Goal: Task Accomplishment & Management: Manage account settings

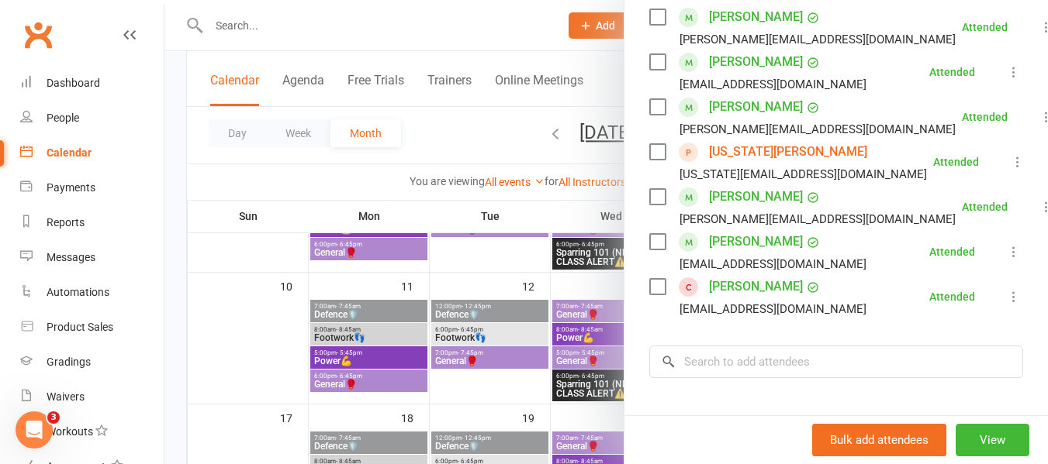
scroll to position [266, 0]
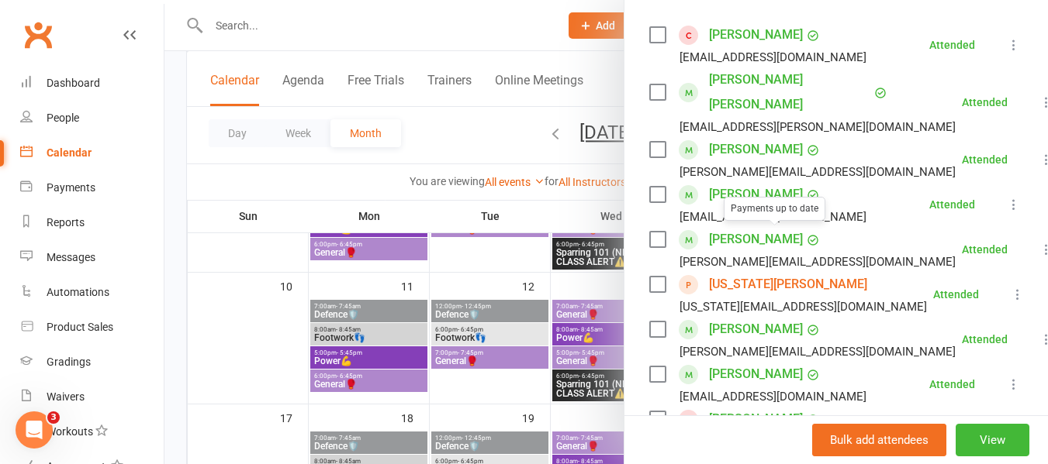
click at [368, 302] on div at bounding box center [605, 232] width 883 height 464
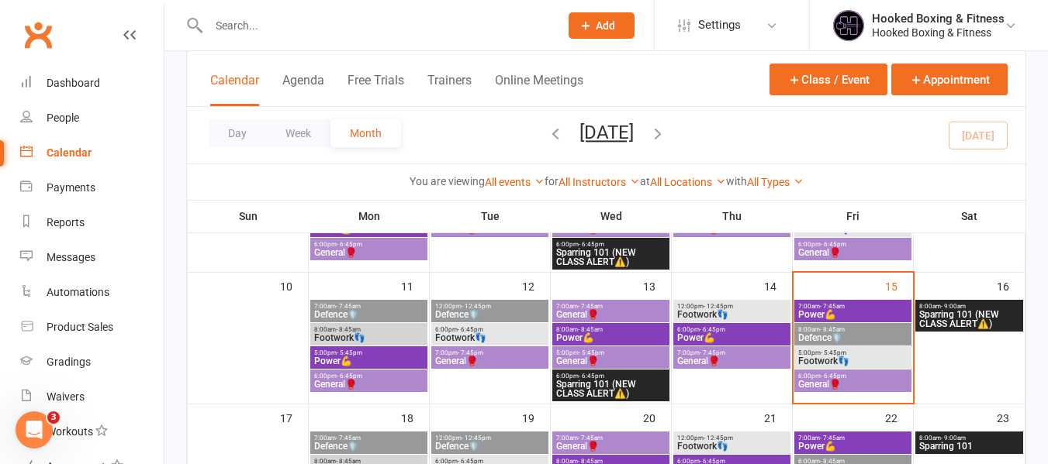
click at [844, 324] on div "8:00am - 8:45am Defence🛡️" at bounding box center [852, 334] width 117 height 22
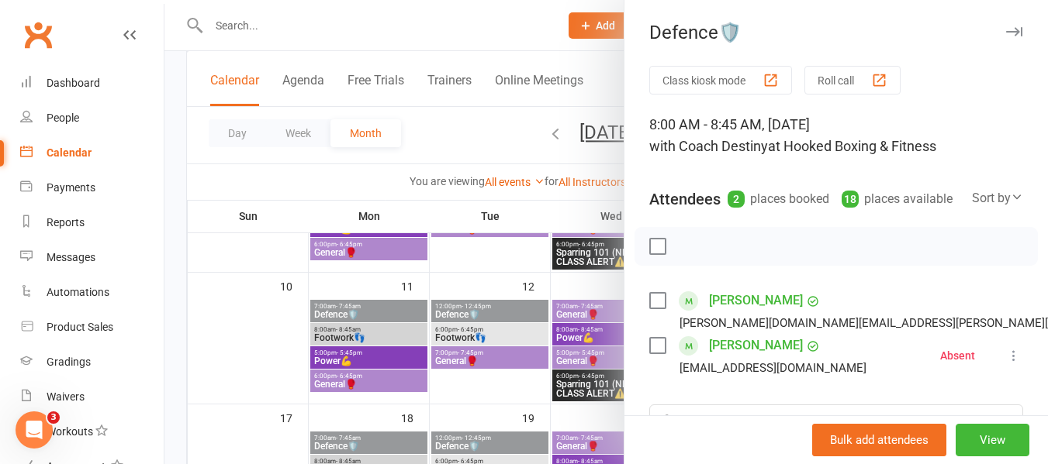
click at [482, 316] on div at bounding box center [605, 232] width 883 height 464
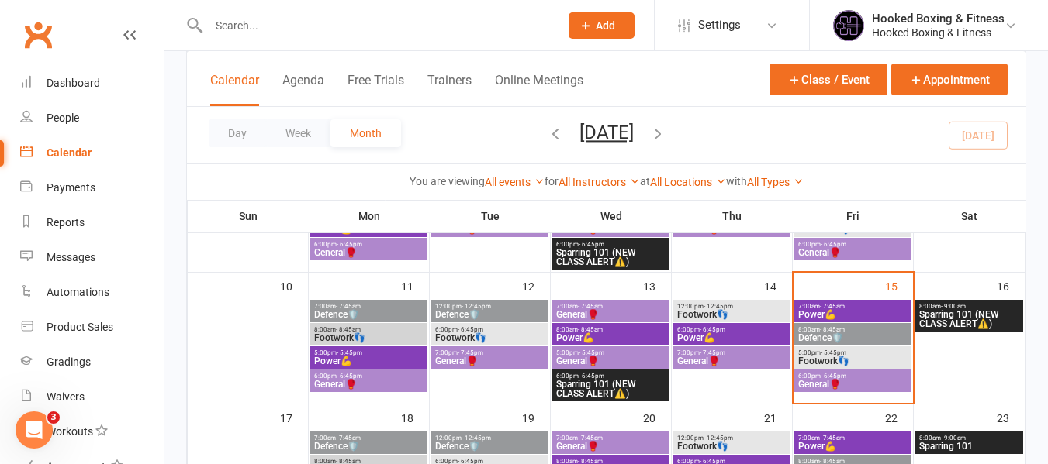
click at [849, 328] on span "8:00am - 8:45am" at bounding box center [852, 329] width 111 height 7
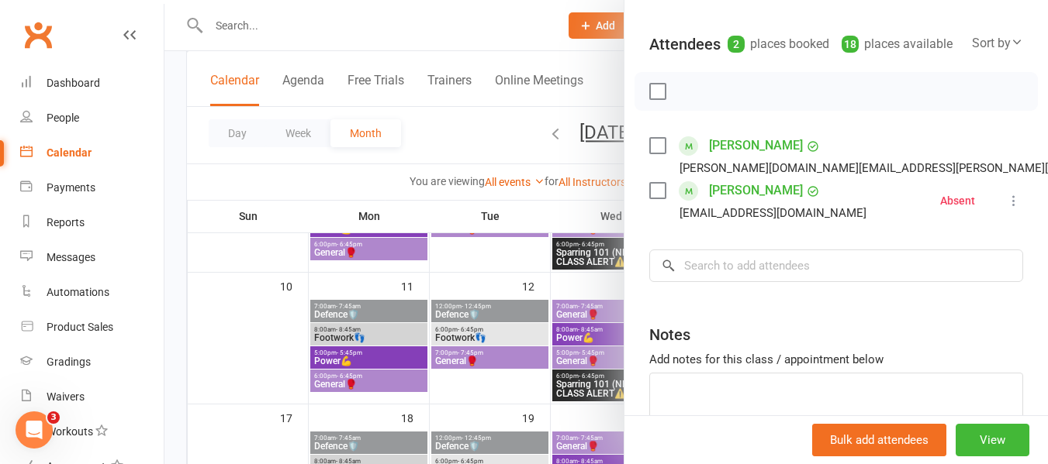
scroll to position [0, 0]
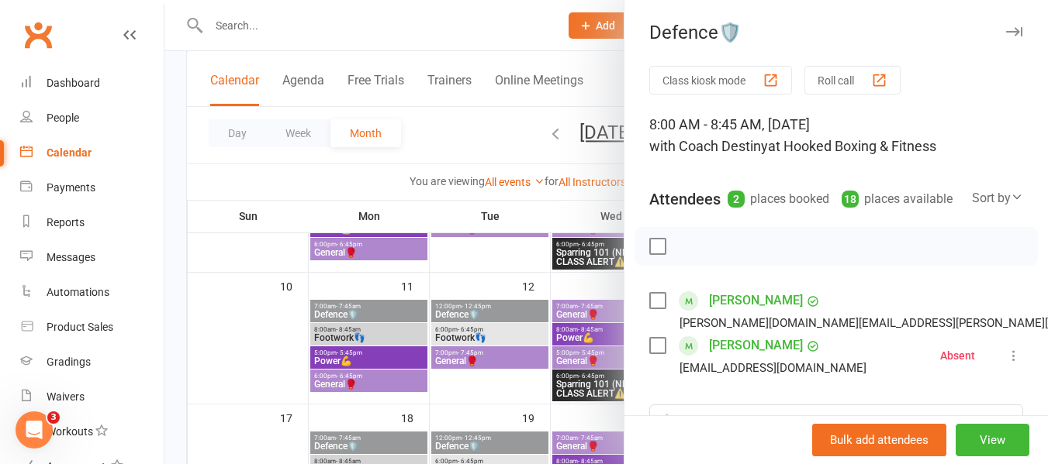
click at [571, 304] on div at bounding box center [605, 232] width 883 height 464
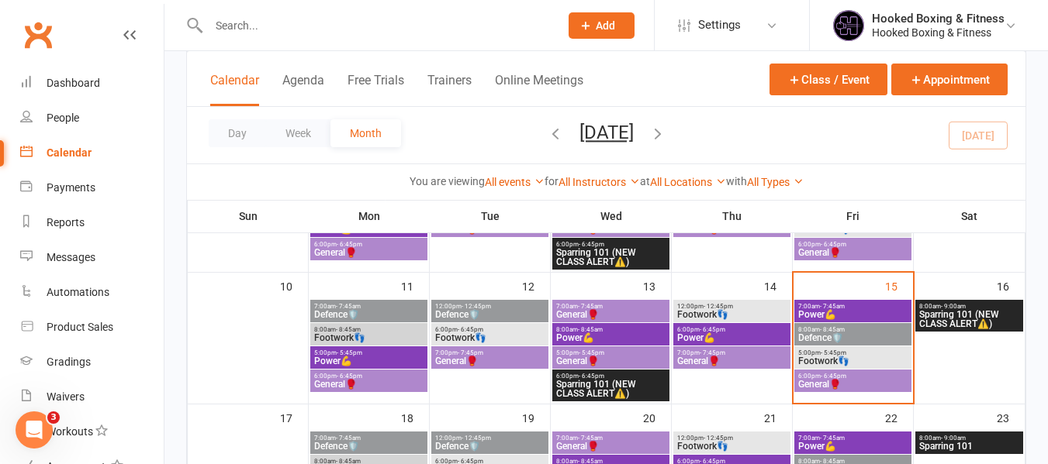
click at [834, 333] on span "Defence🛡️" at bounding box center [852, 337] width 111 height 9
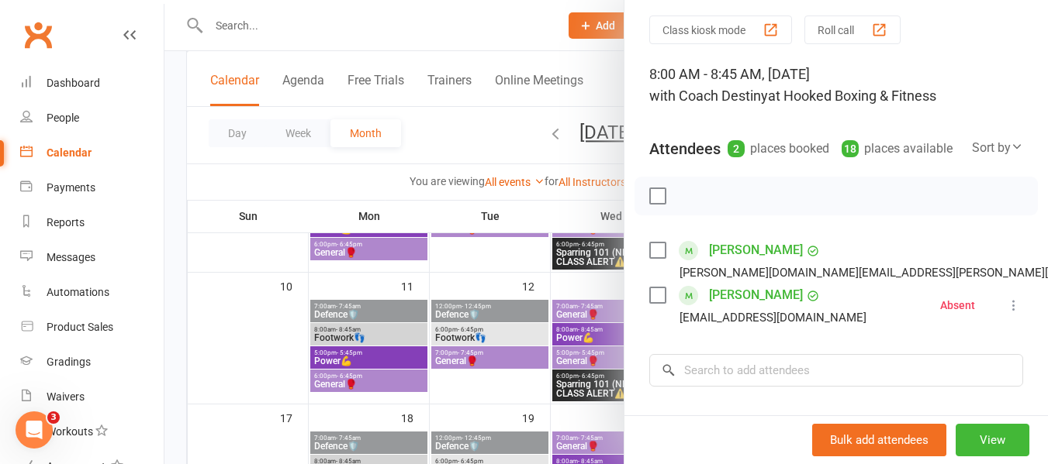
scroll to position [78, 0]
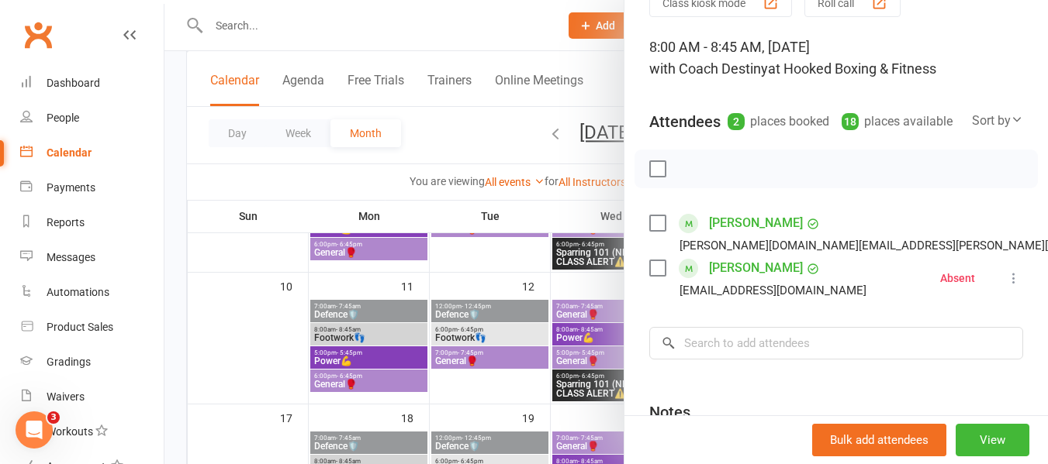
click at [518, 319] on div at bounding box center [605, 232] width 883 height 464
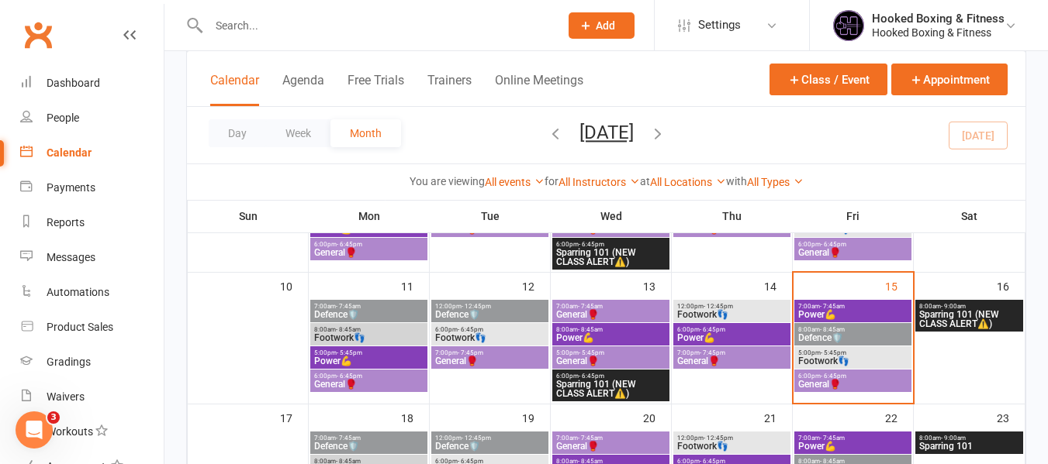
click at [831, 350] on span "- 5:45pm" at bounding box center [833, 353] width 26 height 7
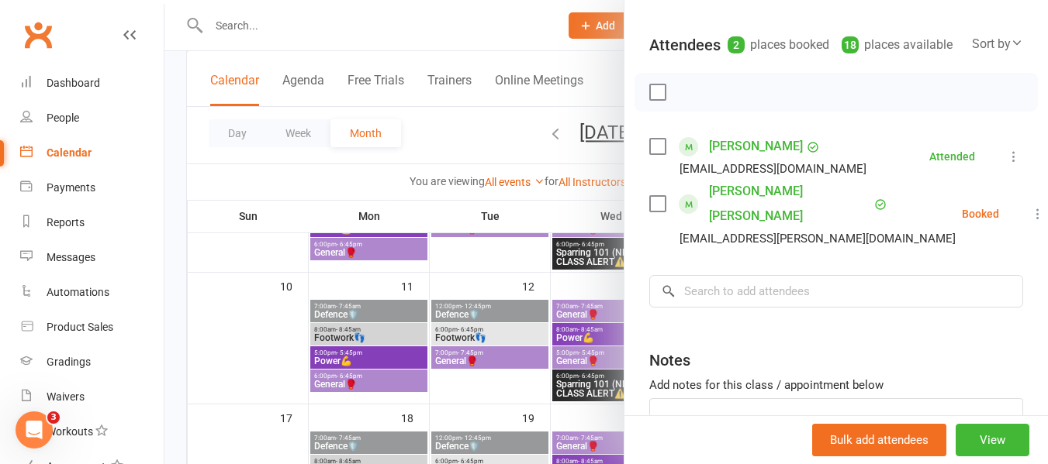
scroll to position [155, 0]
click at [509, 326] on div at bounding box center [605, 232] width 883 height 464
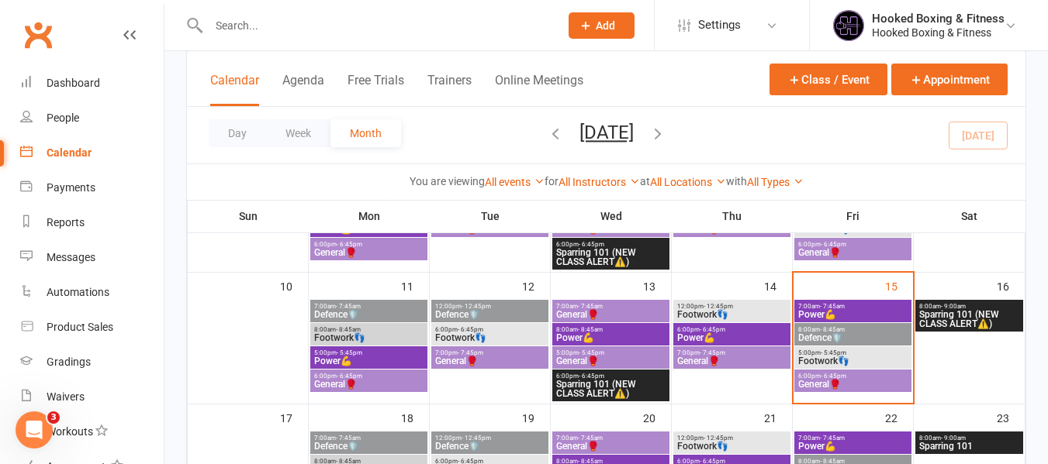
click at [820, 355] on span "- 5:45pm" at bounding box center [833, 353] width 26 height 7
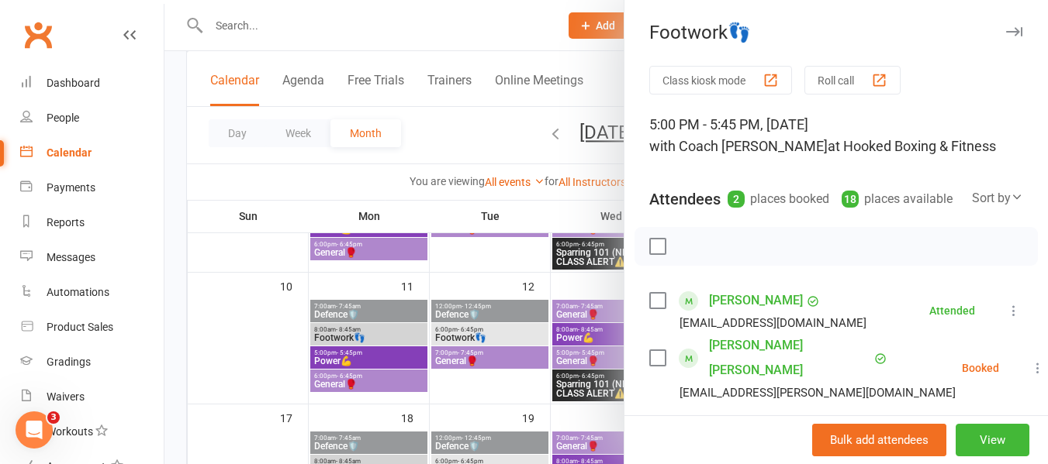
click at [542, 360] on div at bounding box center [605, 232] width 883 height 464
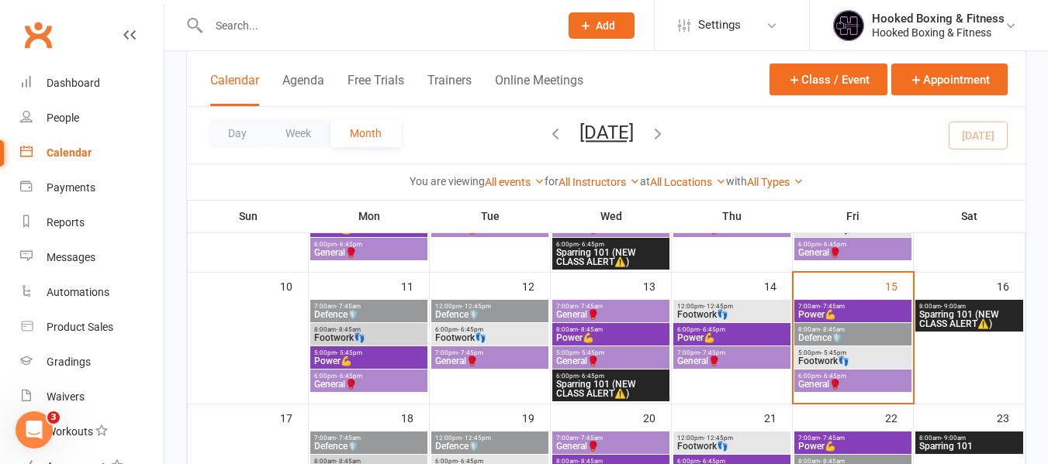
click at [884, 378] on span "6:00pm - 6:45pm" at bounding box center [852, 376] width 111 height 7
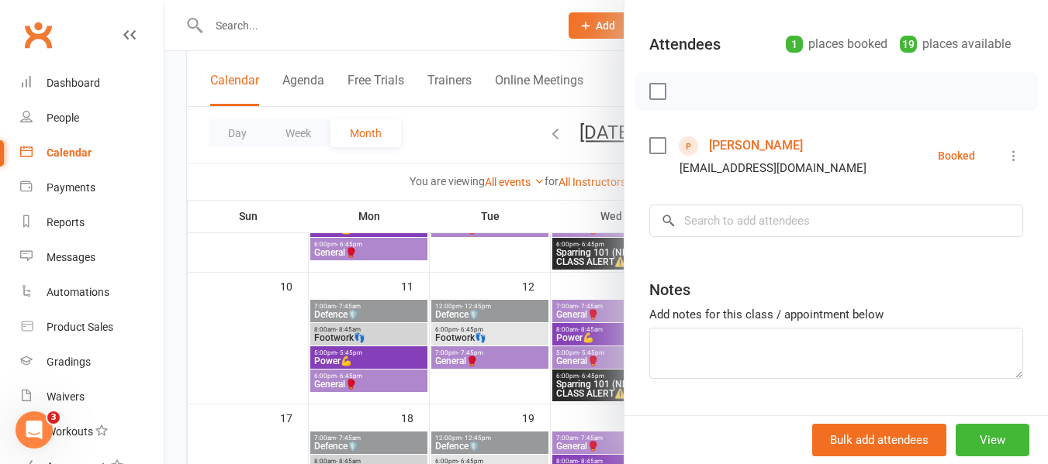
click at [549, 336] on div at bounding box center [605, 232] width 883 height 464
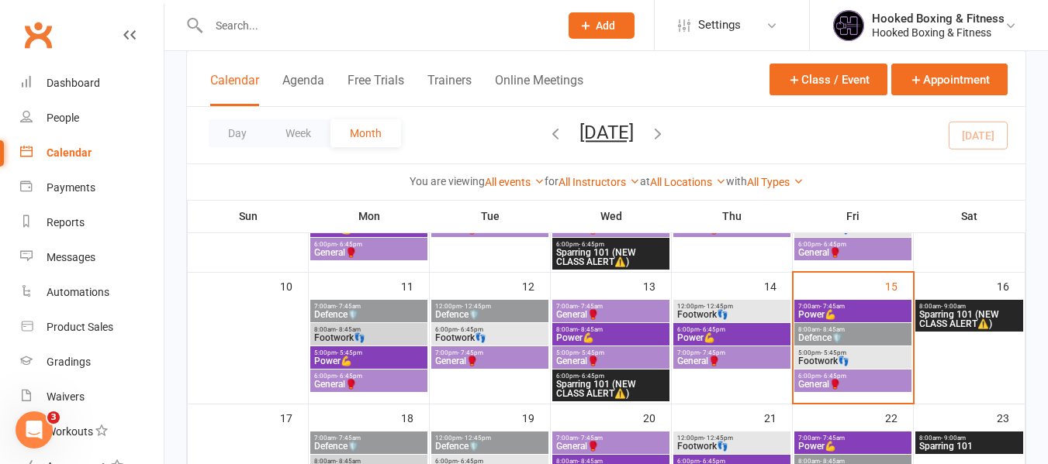
click at [695, 101] on div "Calendar Agenda Free Trials Trainers Online Meetings Class / Event Appointment" at bounding box center [606, 79] width 838 height 56
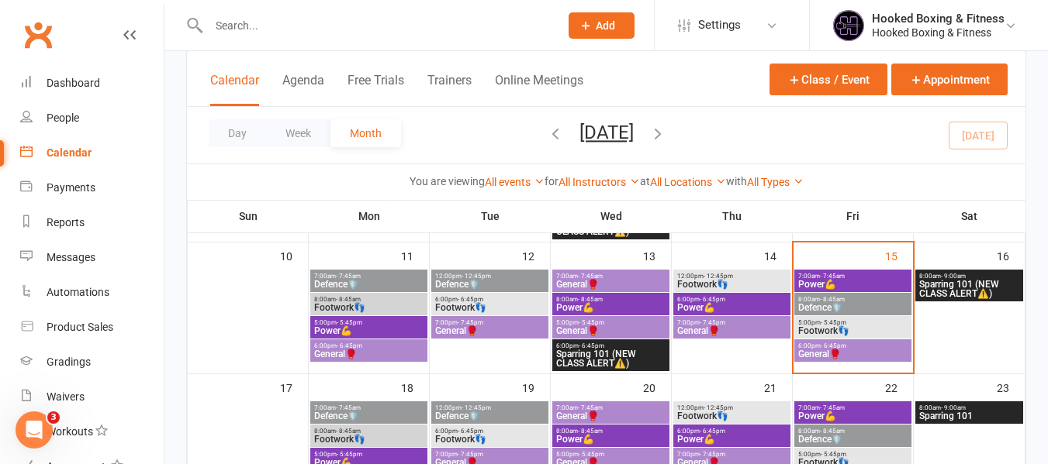
scroll to position [310, 0]
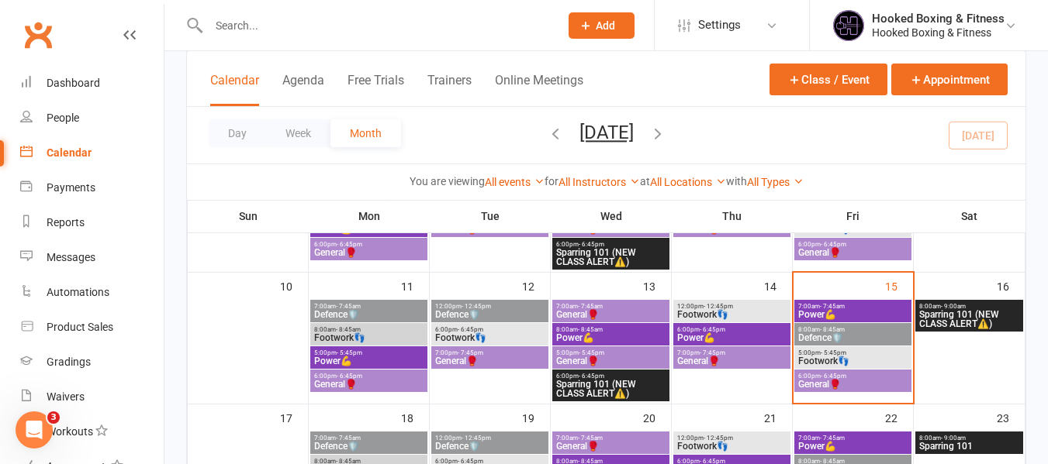
click at [850, 387] on span "General🥊" at bounding box center [852, 384] width 111 height 9
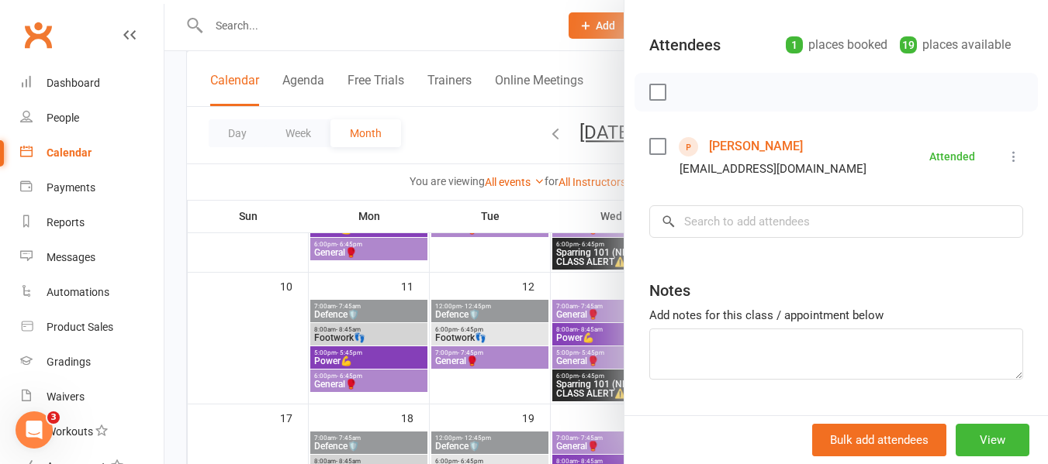
scroll to position [155, 0]
click at [506, 326] on div at bounding box center [605, 232] width 883 height 464
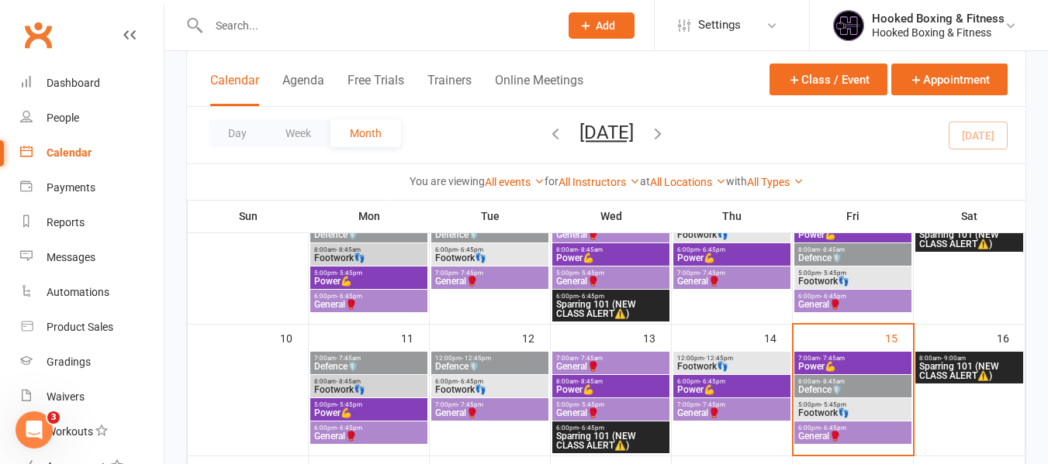
scroll to position [233, 0]
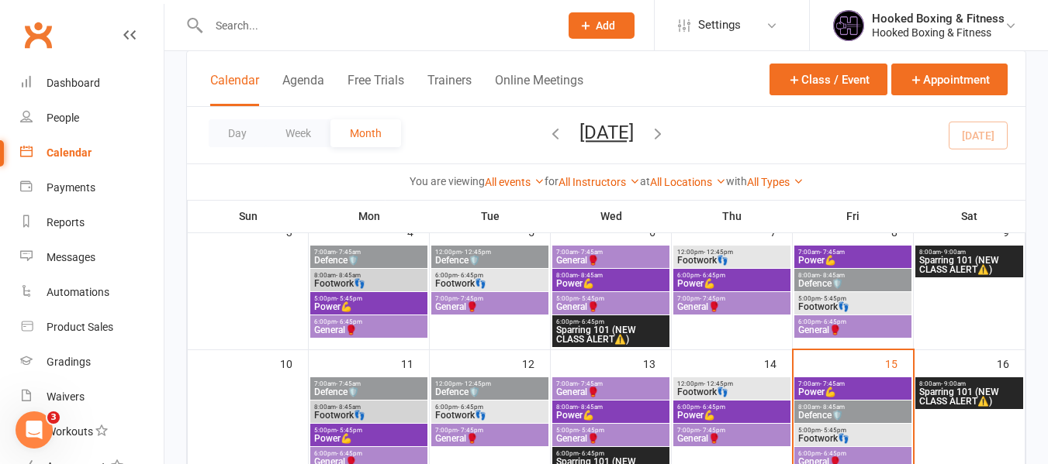
click at [383, 29] on input "text" at bounding box center [376, 26] width 344 height 22
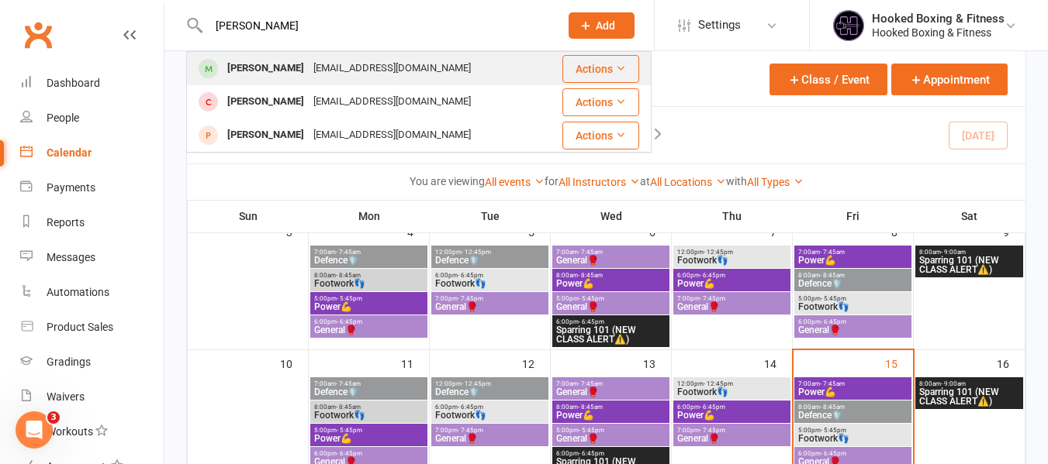
type input "abdul"
click at [378, 64] on div "mdabdullahbhuiyan2002@gmail.com" at bounding box center [392, 68] width 167 height 22
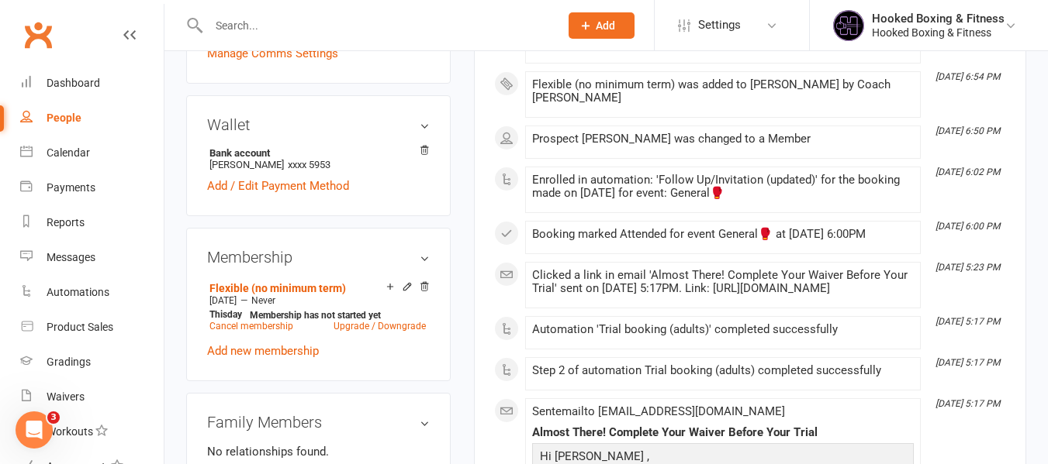
scroll to position [465, 0]
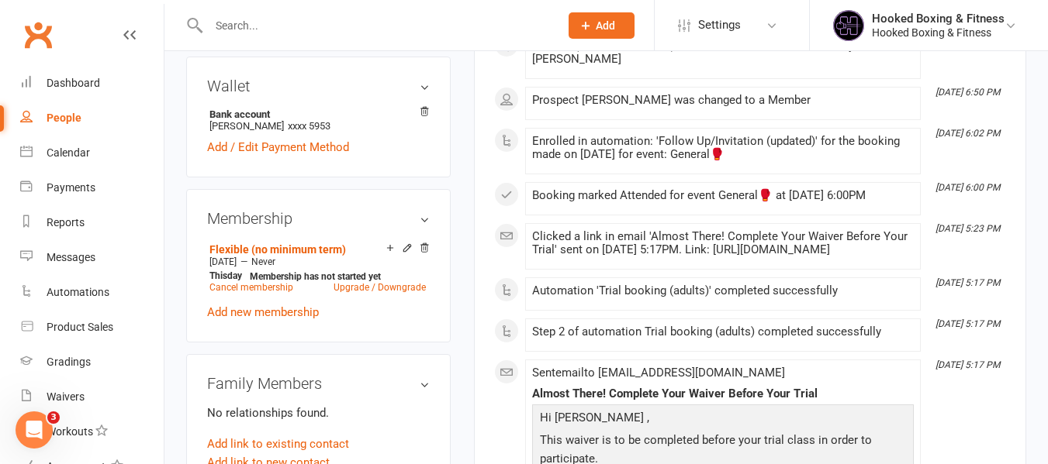
click at [451, 278] on div "upload photo Abdullah Bhuiyan Activated 15 August, 2025 Added 12 August, 2025 A…" at bounding box center [318, 346] width 288 height 1477
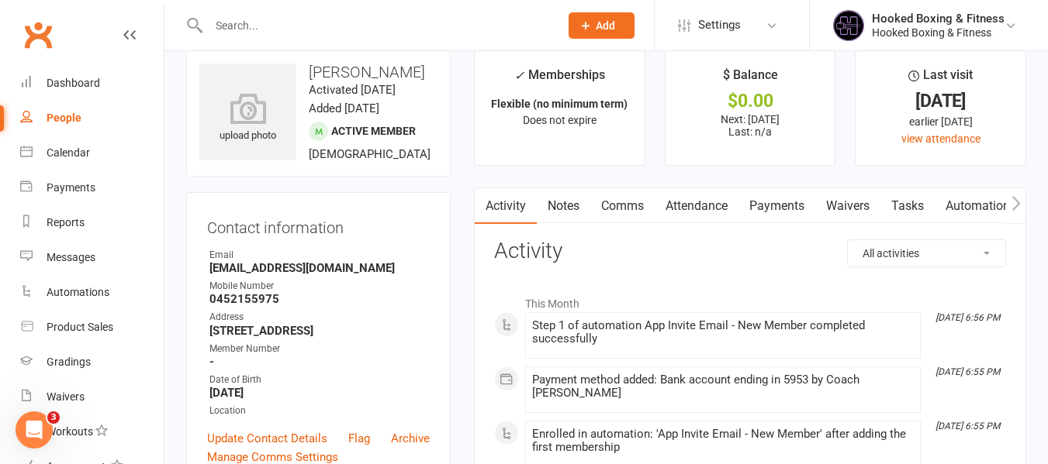
scroll to position [0, 0]
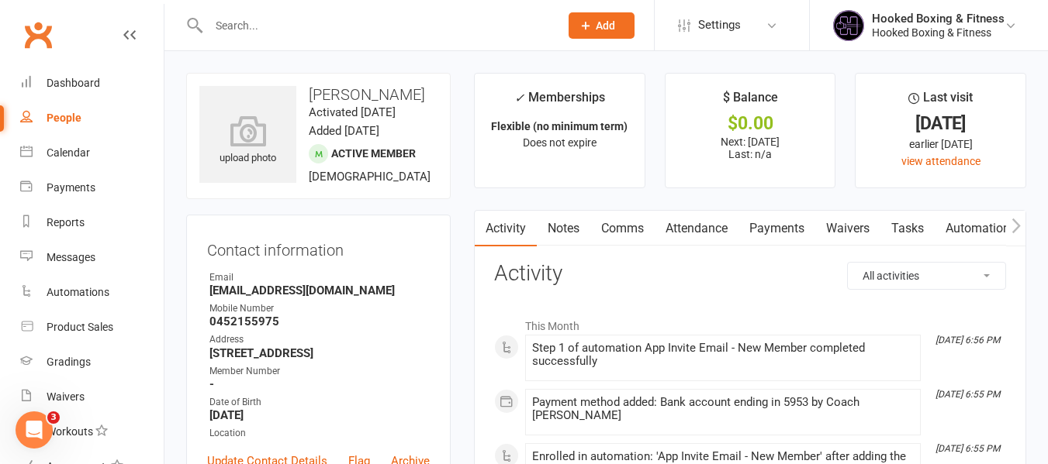
click at [689, 232] on link "Attendance" at bounding box center [696, 229] width 84 height 36
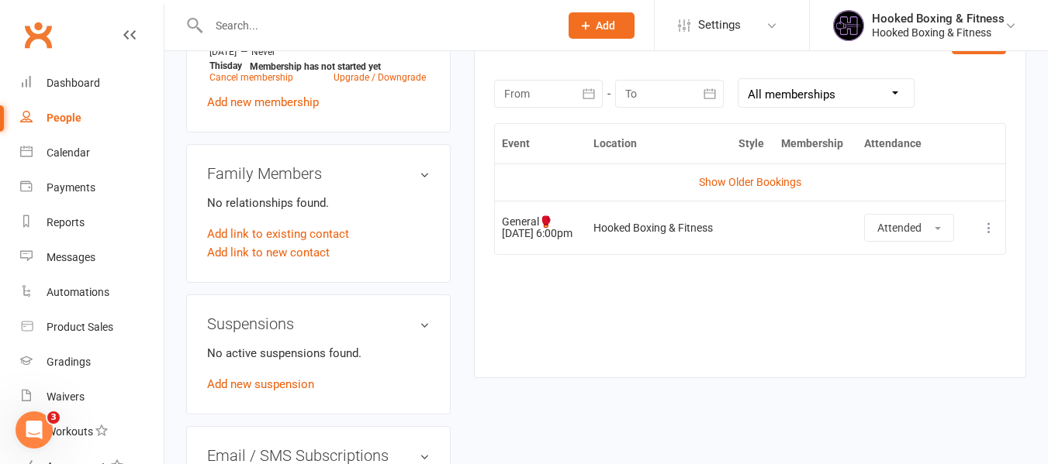
scroll to position [698, 0]
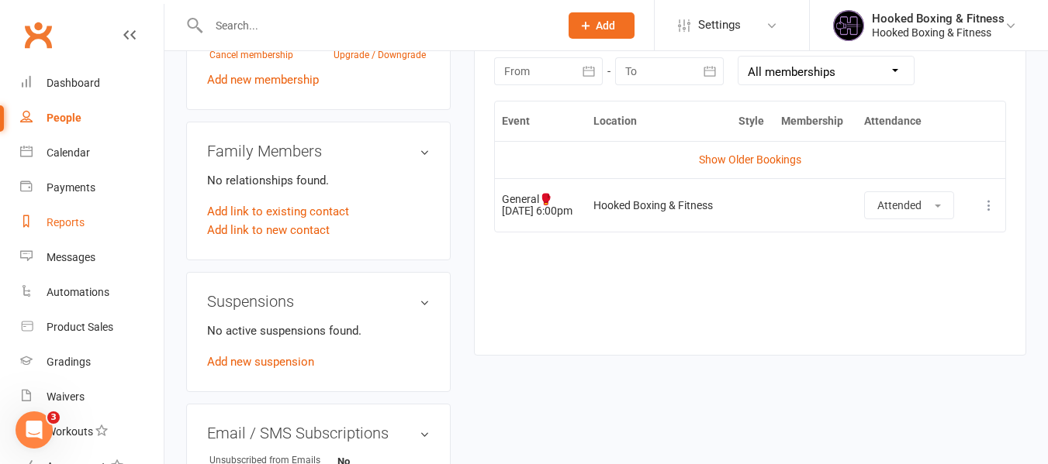
click at [78, 219] on div "Reports" at bounding box center [66, 222] width 38 height 12
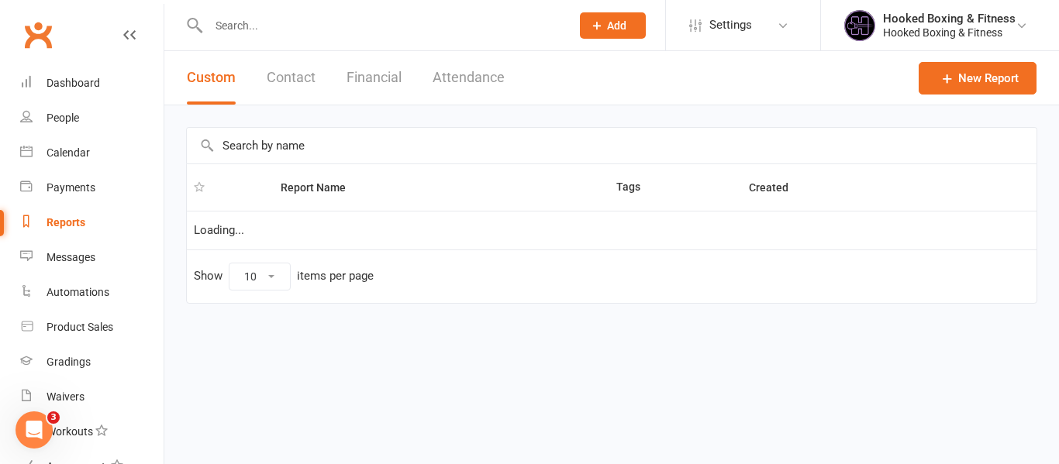
select select "50"
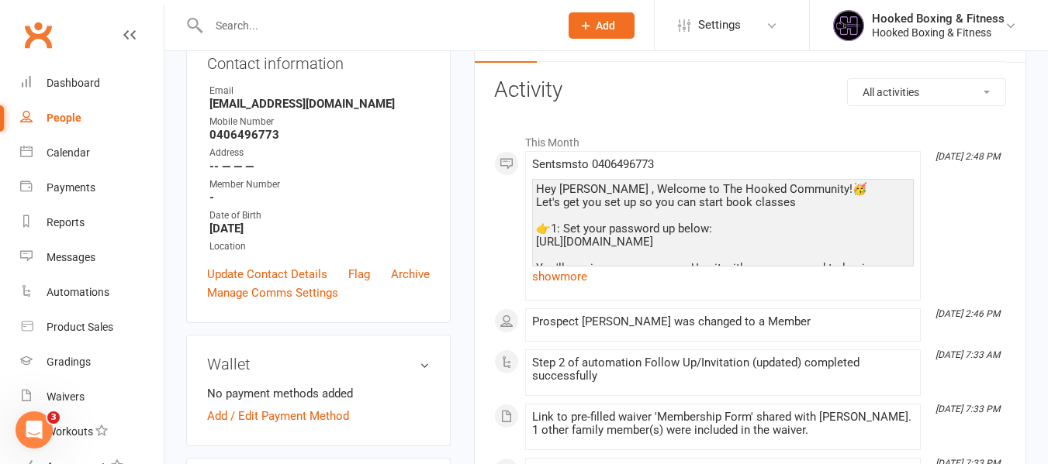
scroll to position [233, 0]
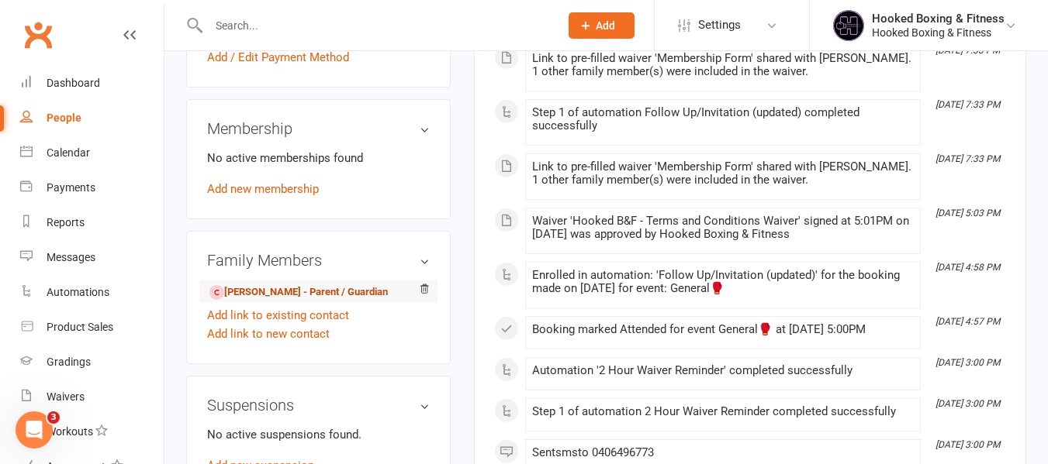
click at [267, 294] on link "[PERSON_NAME] - Parent / Guardian" at bounding box center [298, 293] width 178 height 16
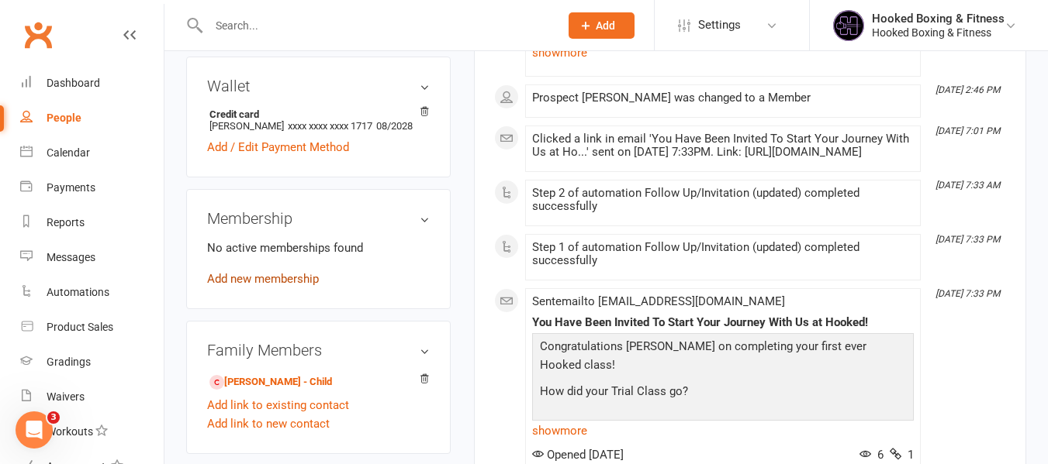
scroll to position [543, 0]
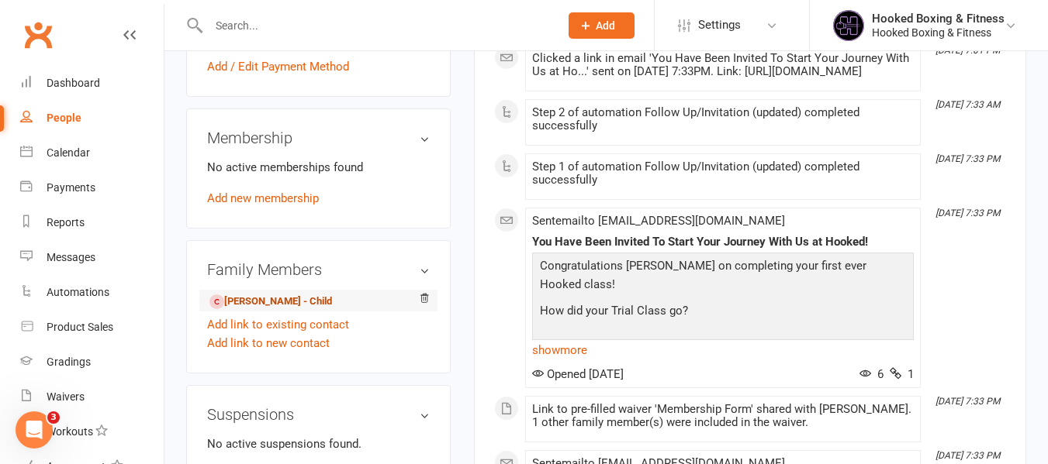
click at [273, 309] on link "Benjamin Abhi - Child" at bounding box center [270, 302] width 123 height 16
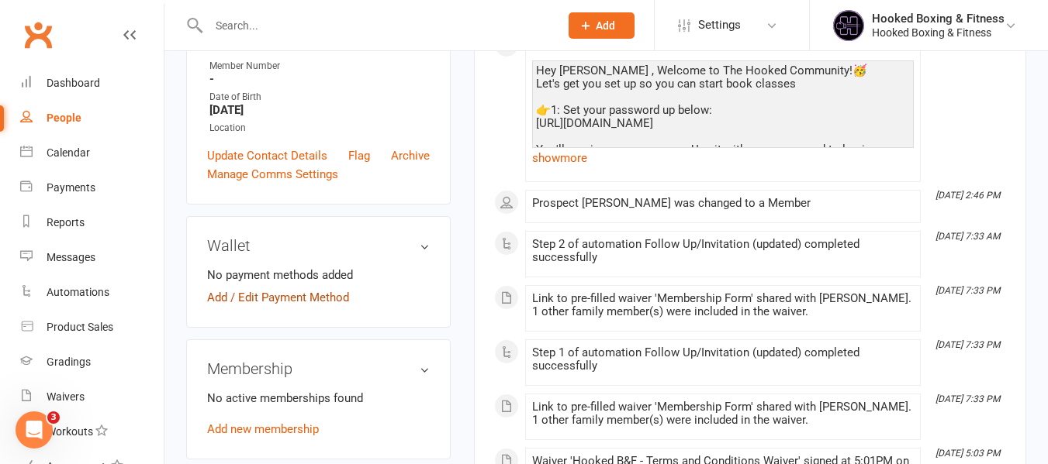
scroll to position [310, 0]
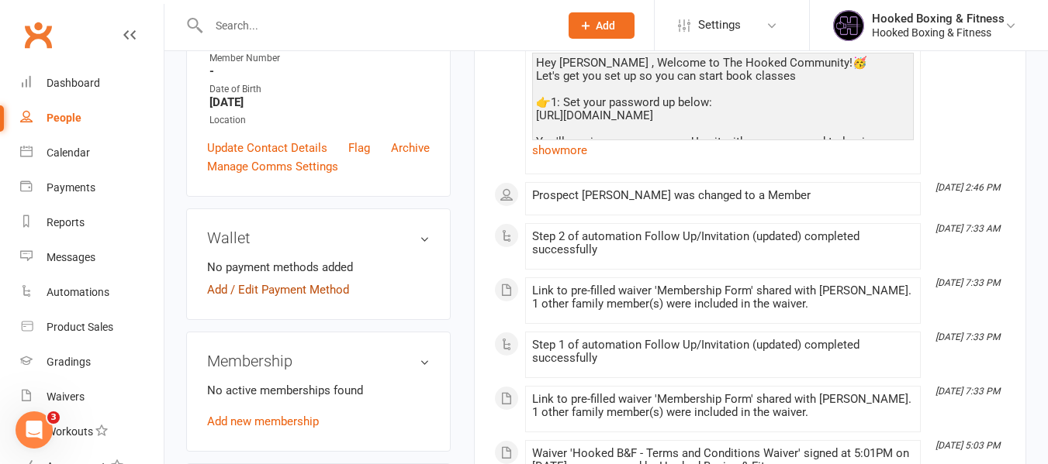
click at [307, 282] on link "Add / Edit Payment Method" at bounding box center [278, 290] width 142 height 19
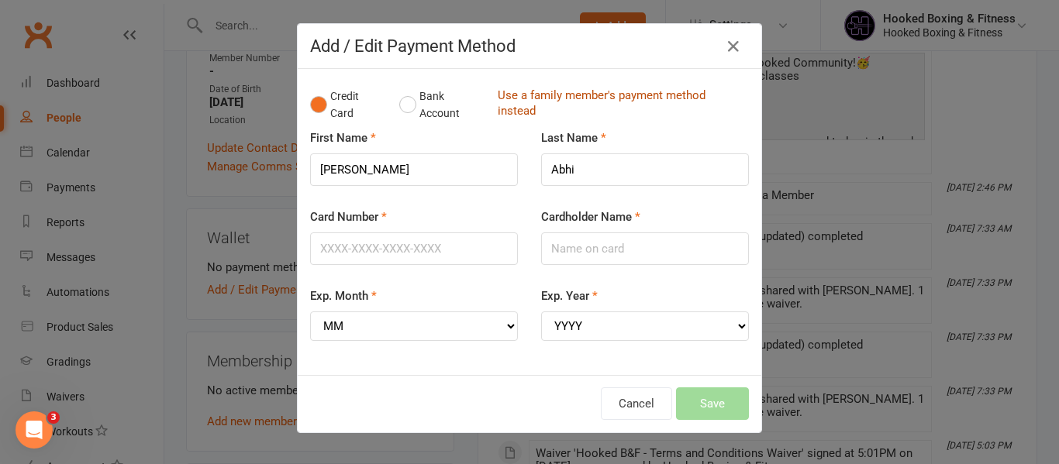
click at [599, 99] on link "Use a family member's payment method instead" at bounding box center [619, 105] width 243 height 35
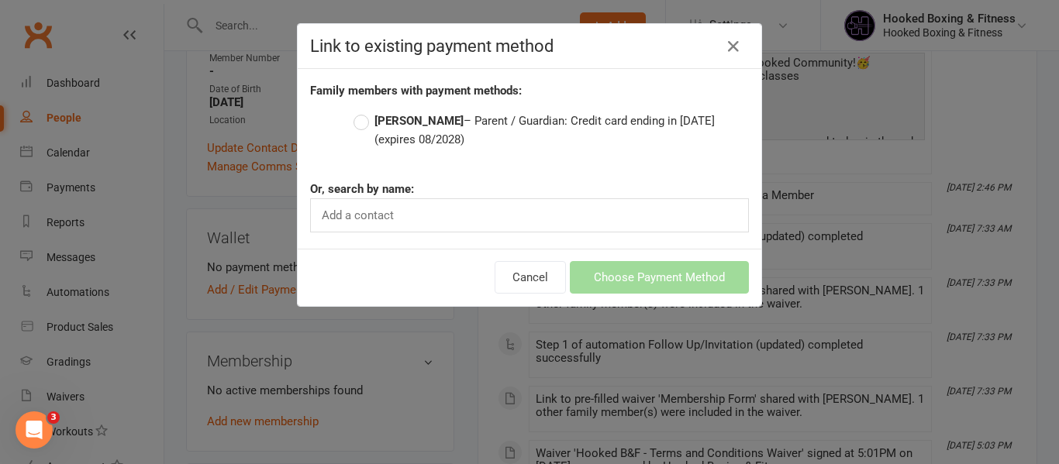
click at [565, 202] on div "Add a contact" at bounding box center [529, 216] width 439 height 34
click at [398, 112] on label "Abhi Mathew – Parent / Guardian: Credit card ending in 1717 (expires 08/2028)" at bounding box center [551, 130] width 395 height 37
click at [364, 112] on input "Abhi Mathew – Parent / Guardian: Credit card ending in 1717 (expires 08/2028)" at bounding box center [359, 112] width 10 height 0
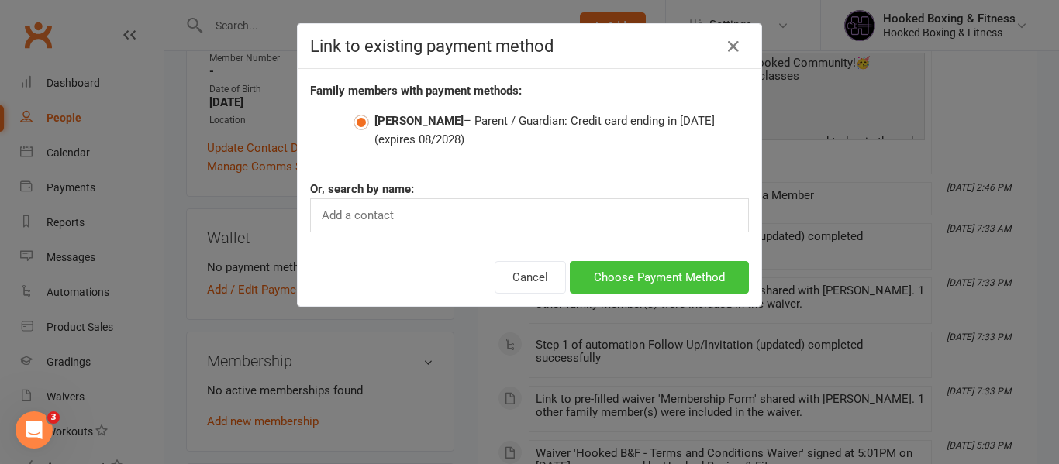
click at [589, 264] on button "Choose Payment Method" at bounding box center [659, 277] width 179 height 33
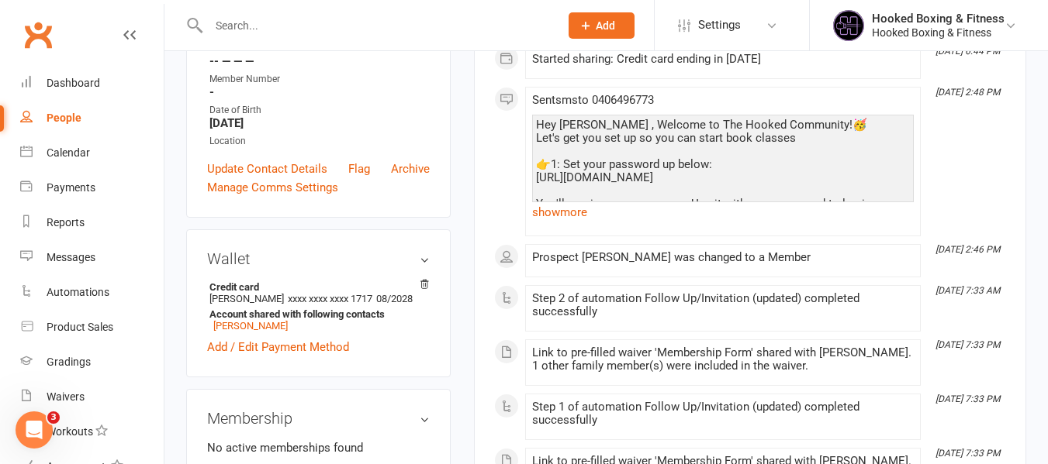
scroll to position [0, 0]
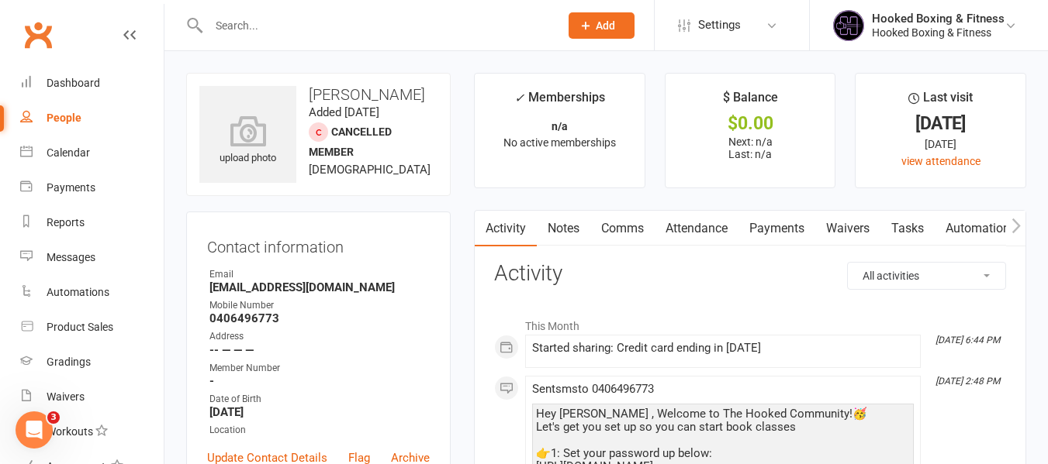
click at [729, 223] on link "Attendance" at bounding box center [696, 229] width 84 height 36
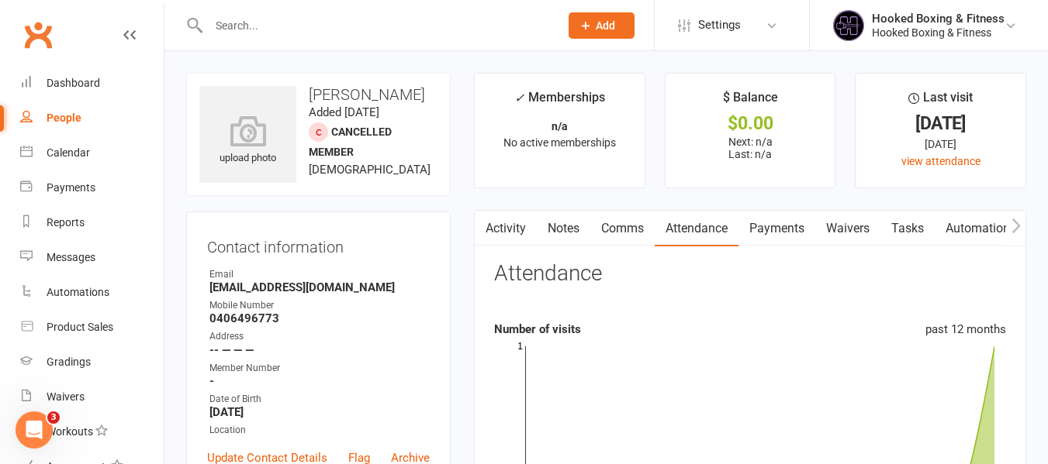
click at [800, 230] on link "Payments" at bounding box center [776, 229] width 77 height 36
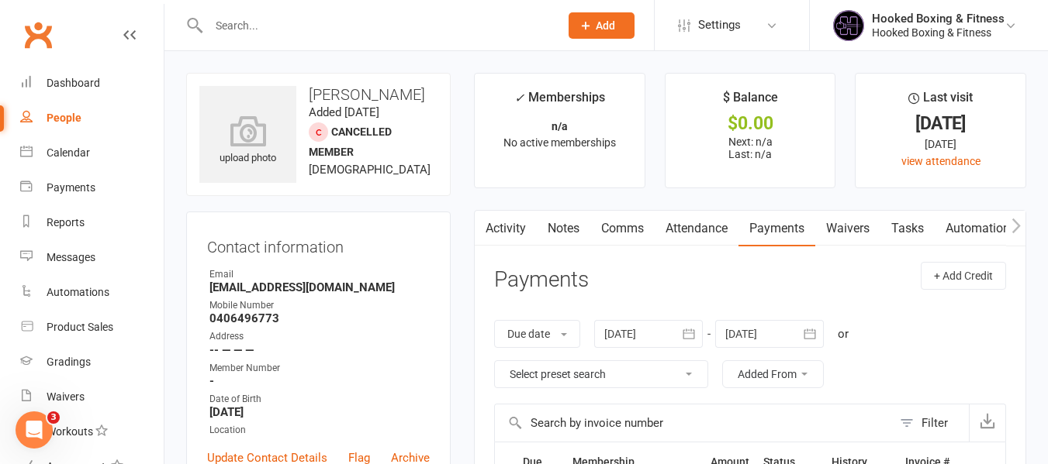
scroll to position [465, 0]
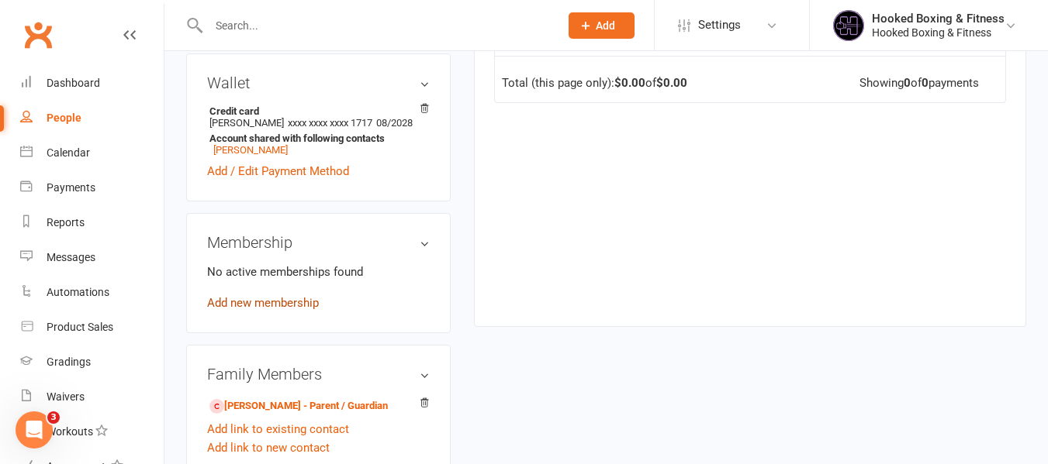
click at [279, 310] on link "Add new membership" at bounding box center [263, 303] width 112 height 14
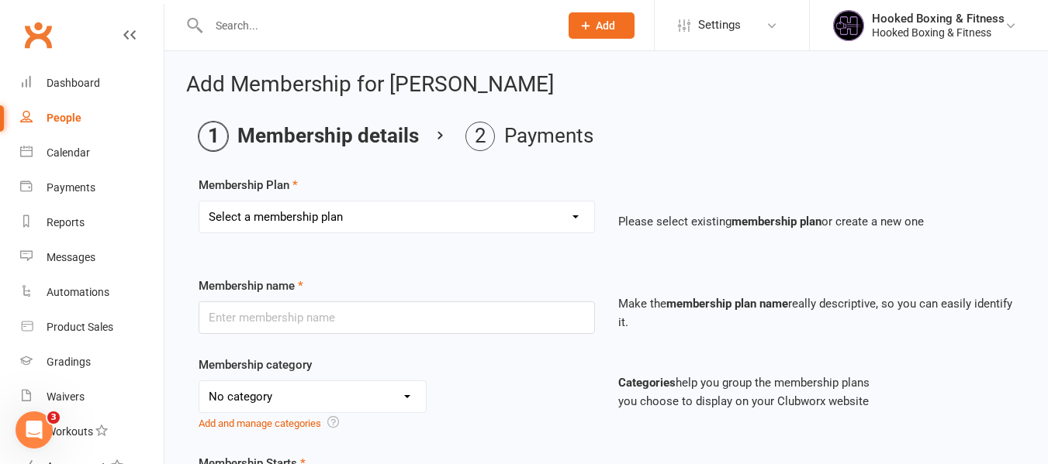
click at [510, 212] on select "Select a membership plan Create new Membership Plan Staff Prepaid (yearly membe…" at bounding box center [396, 217] width 395 height 31
select select "3"
click at [199, 202] on select "Select a membership plan Create new Membership Plan Staff Prepaid (yearly membe…" at bounding box center [396, 217] width 395 height 31
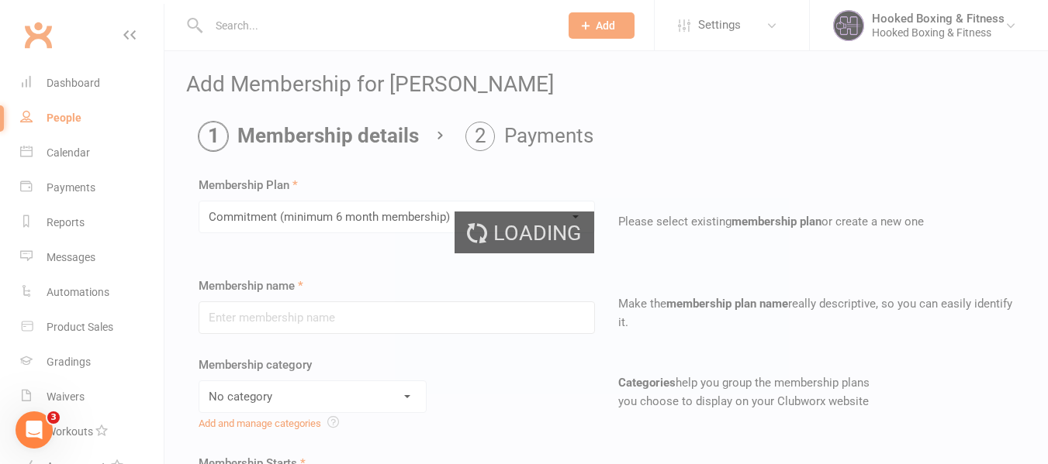
type input "Commitment (minimum 6 month membership)"
type input "0"
type input "2"
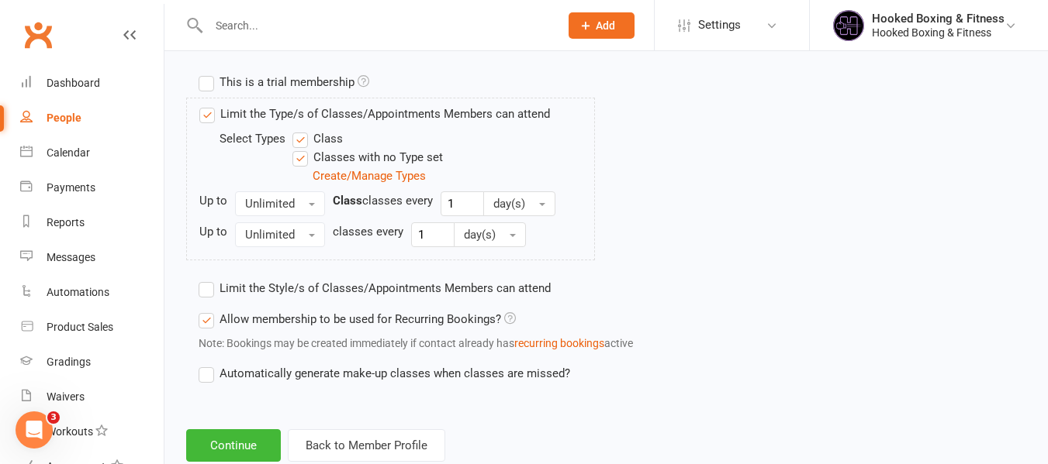
scroll to position [798, 0]
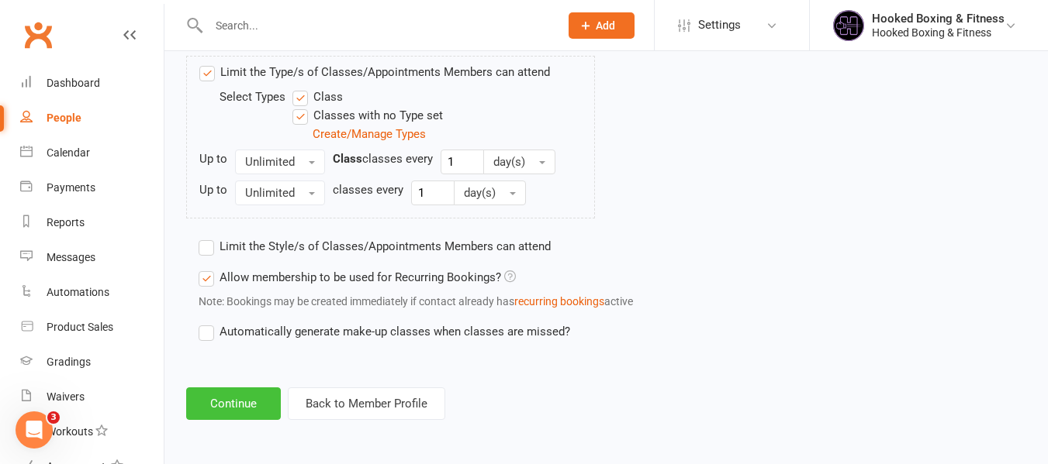
click at [241, 406] on button "Continue" at bounding box center [233, 404] width 95 height 33
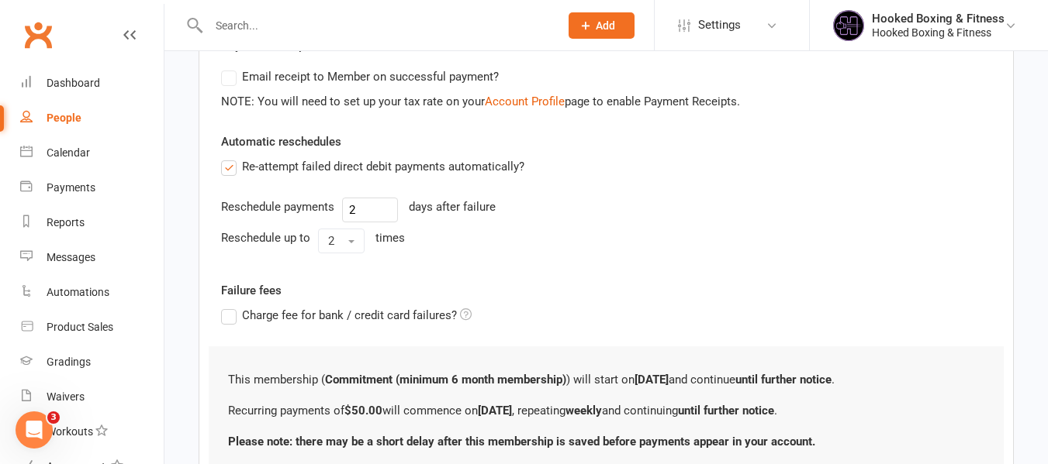
scroll to position [601, 0]
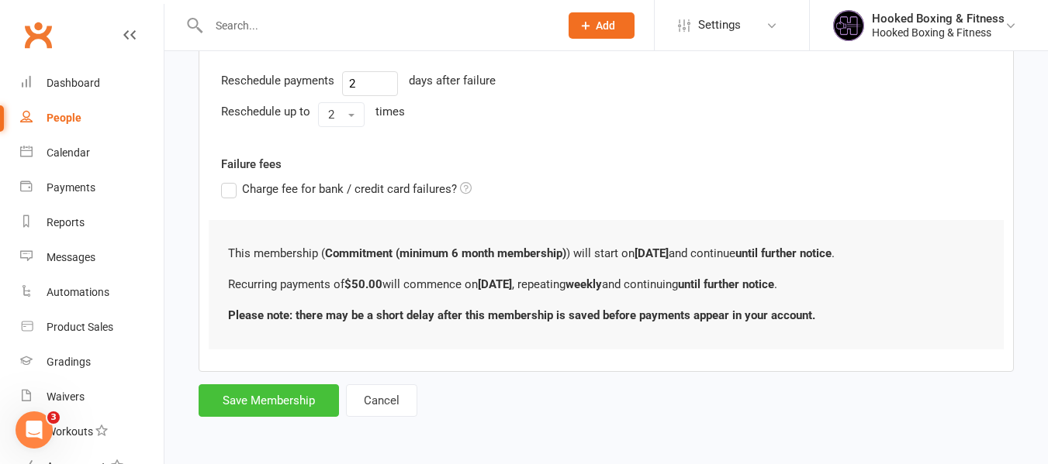
click at [306, 409] on button "Save Membership" at bounding box center [269, 401] width 140 height 33
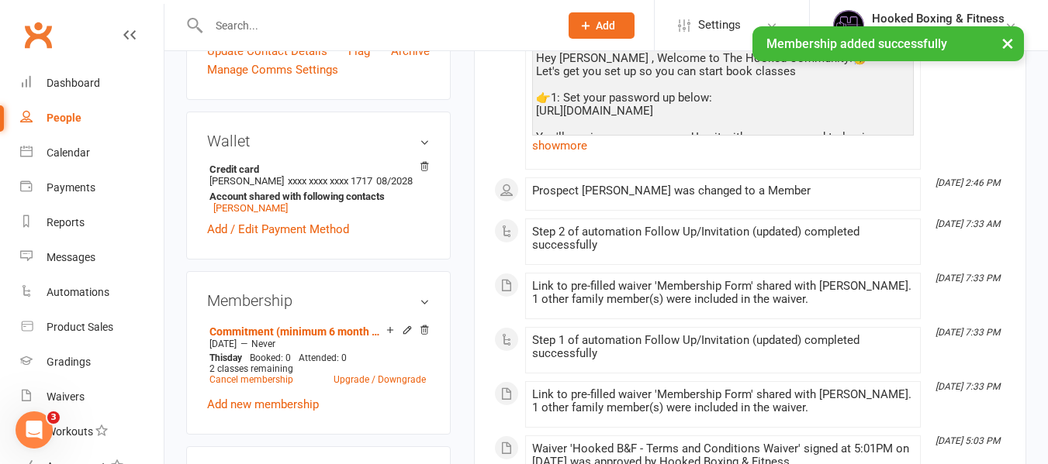
scroll to position [543, 0]
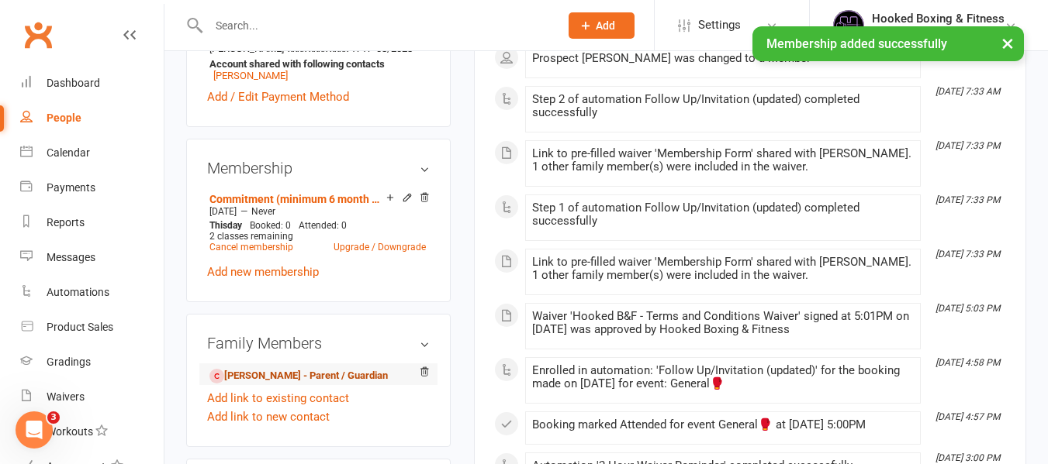
click at [262, 385] on link "[PERSON_NAME] - Parent / Guardian" at bounding box center [298, 376] width 178 height 16
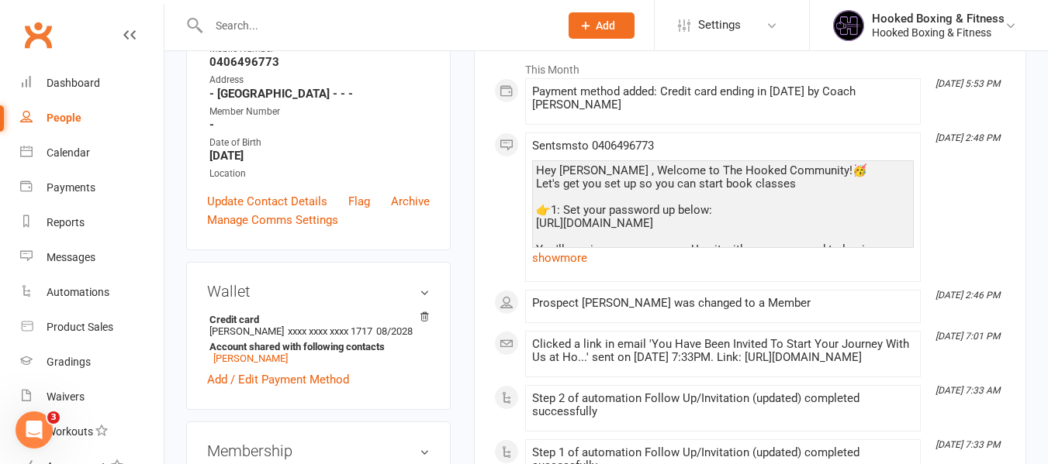
scroll to position [388, 0]
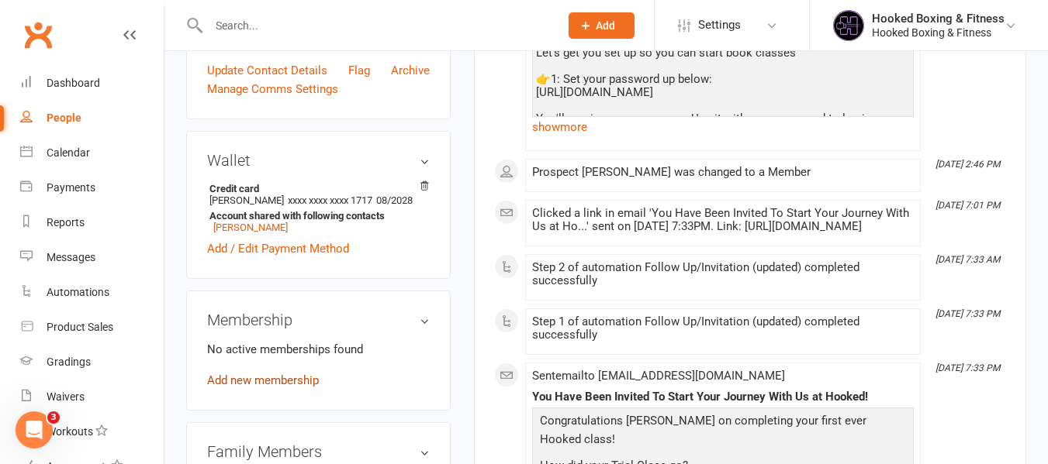
click at [250, 388] on link "Add new membership" at bounding box center [263, 381] width 112 height 14
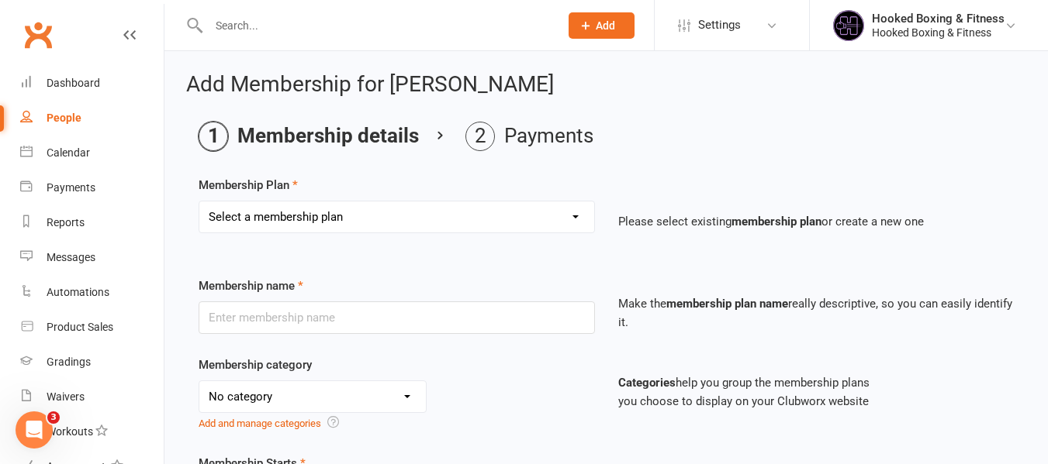
click at [340, 228] on select "Select a membership plan Create new Membership Plan Staff Prepaid (yearly membe…" at bounding box center [396, 217] width 395 height 31
select select "3"
click at [199, 202] on select "Select a membership plan Create new Membership Plan Staff Prepaid (yearly membe…" at bounding box center [396, 217] width 395 height 31
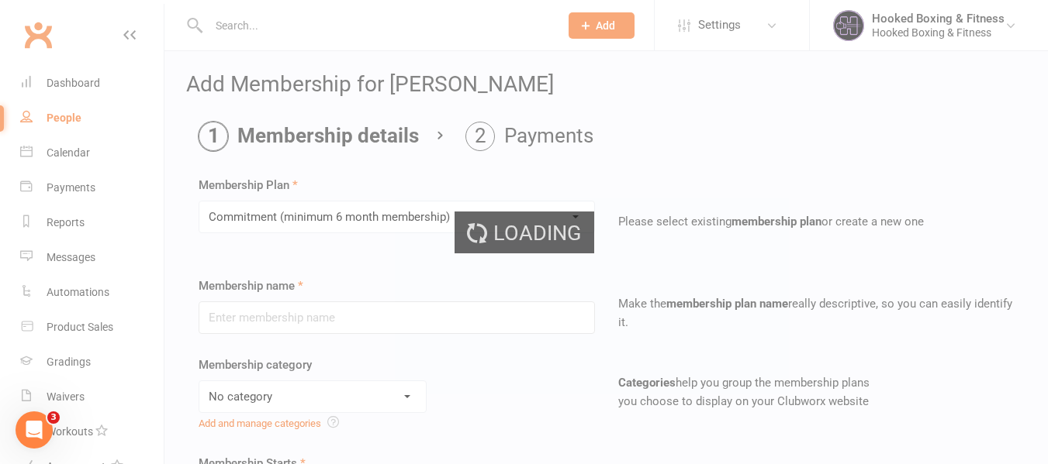
type input "Commitment (minimum 6 month membership)"
type input "0"
type input "2"
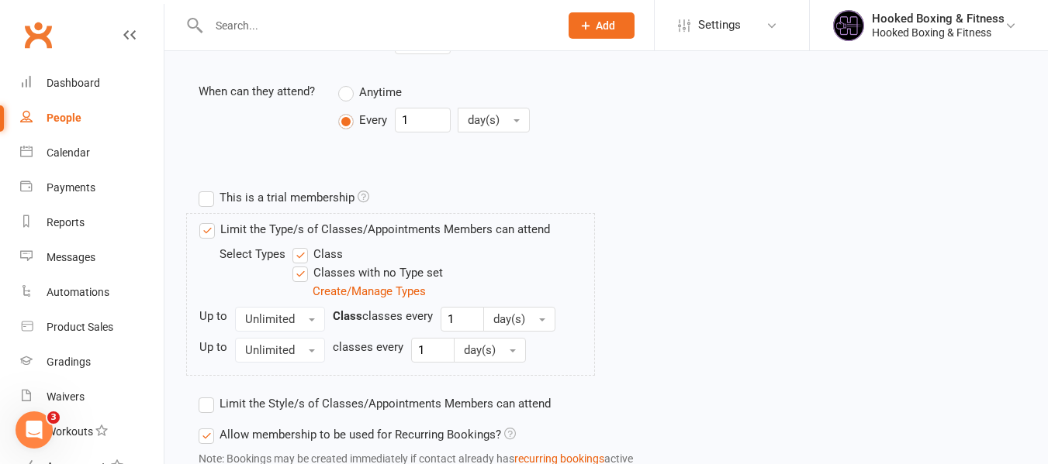
scroll to position [798, 0]
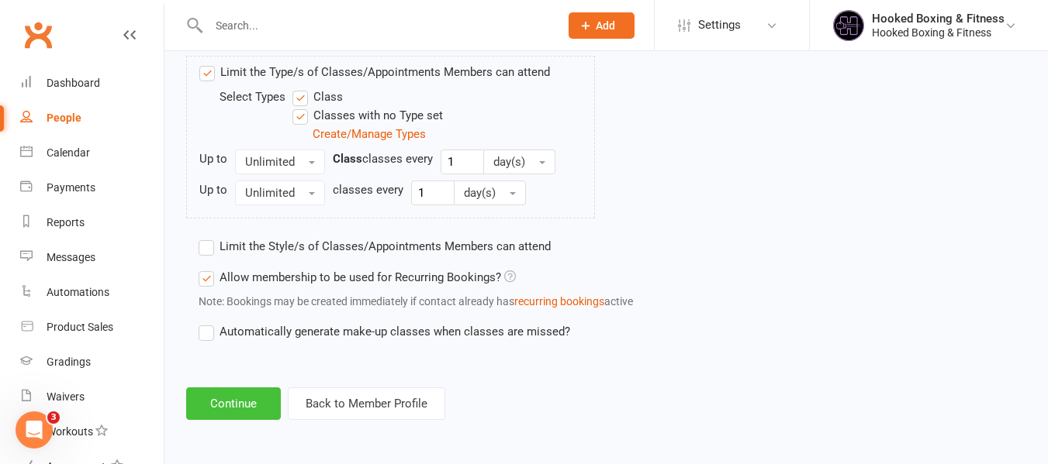
click at [239, 417] on button "Continue" at bounding box center [233, 404] width 95 height 33
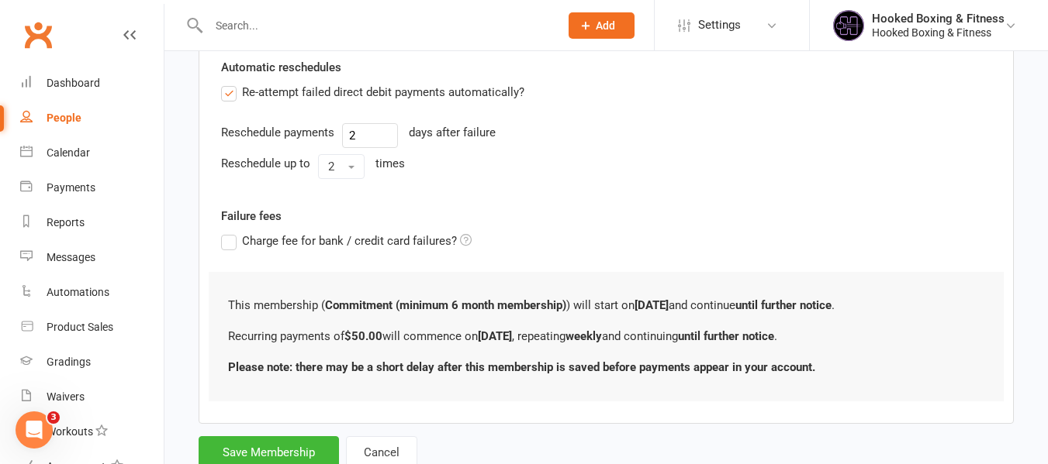
scroll to position [601, 0]
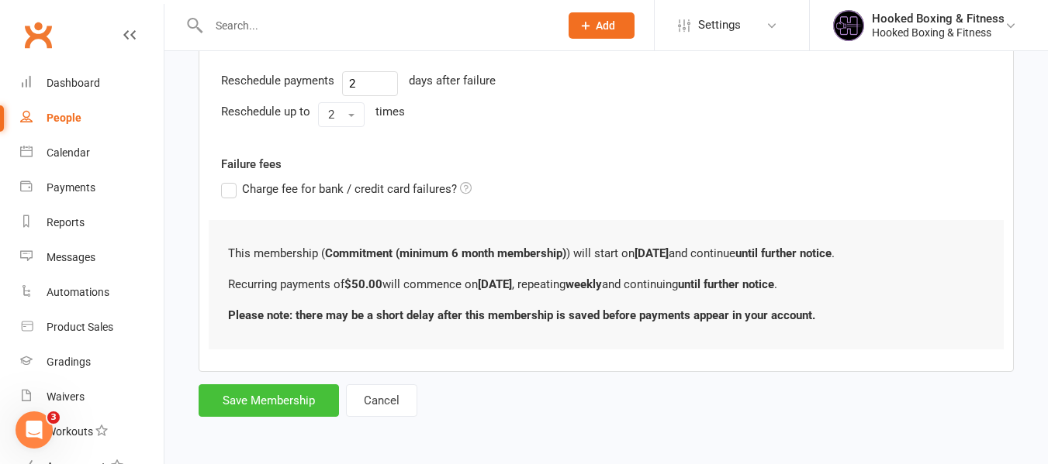
click at [279, 402] on button "Save Membership" at bounding box center [269, 401] width 140 height 33
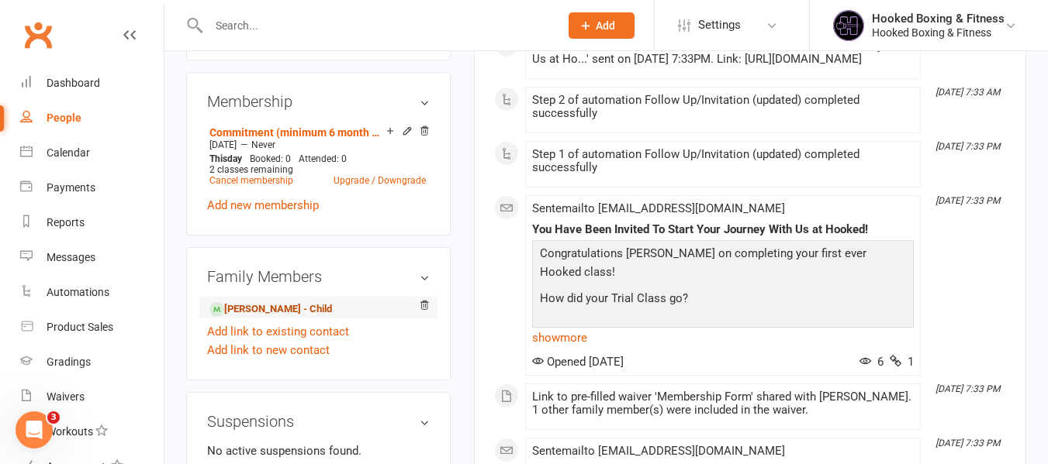
scroll to position [620, 0]
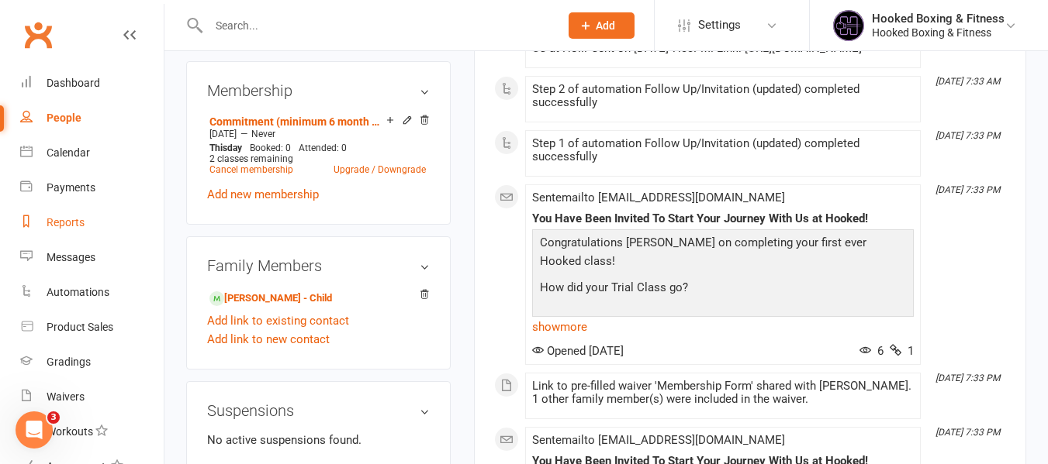
click at [95, 217] on link "Reports" at bounding box center [91, 222] width 143 height 35
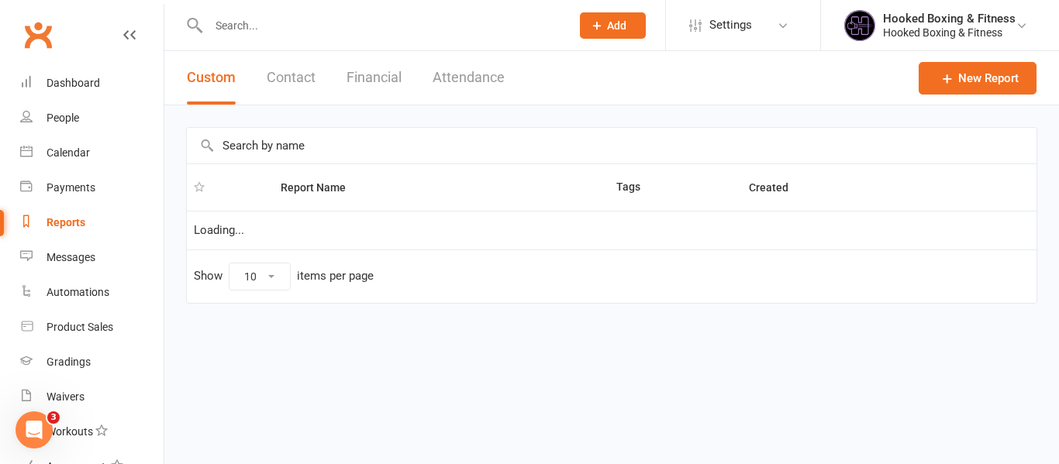
select select "50"
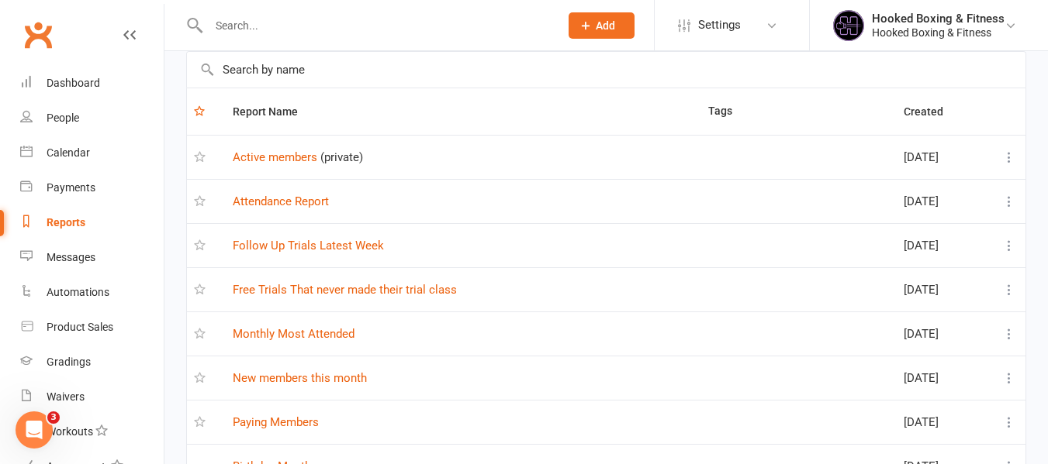
scroll to position [155, 0]
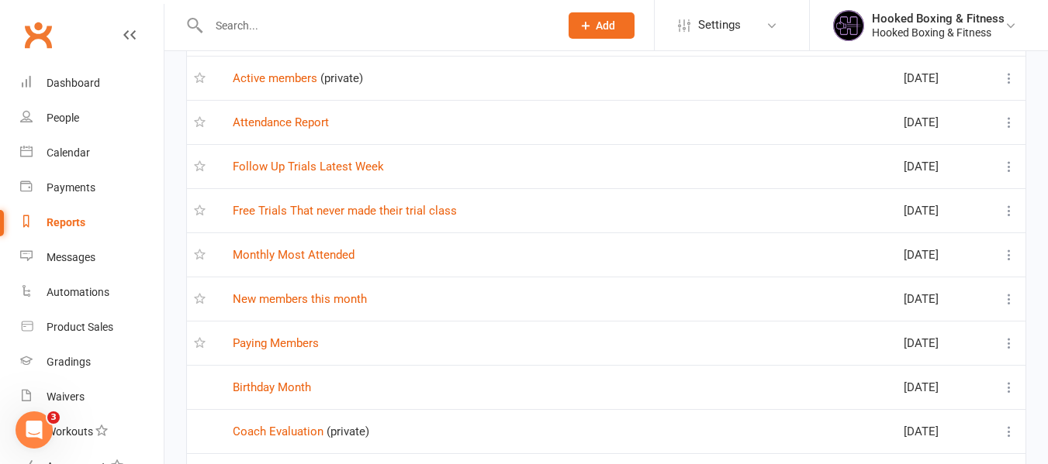
click at [278, 334] on td "Paying Members" at bounding box center [463, 343] width 475 height 44
click at [316, 348] on link "Paying Members" at bounding box center [276, 344] width 86 height 14
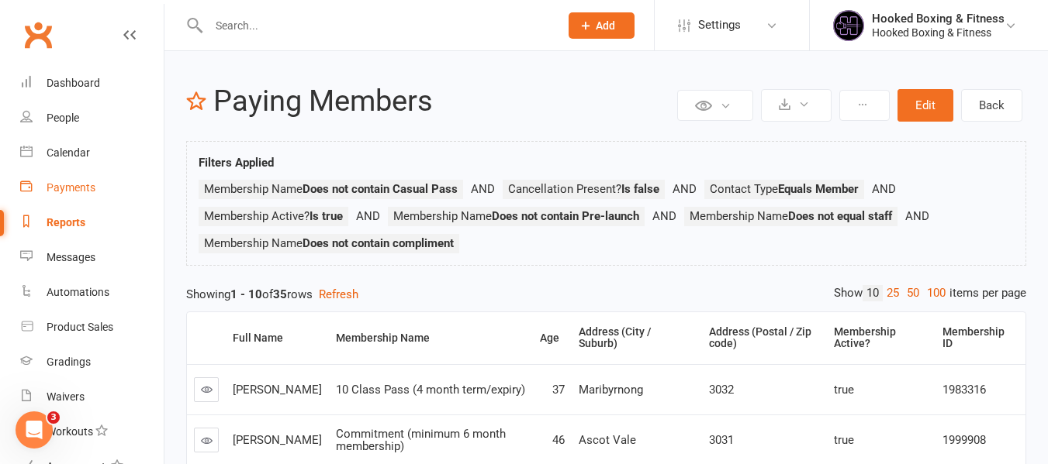
click at [63, 172] on link "Payments" at bounding box center [91, 188] width 143 height 35
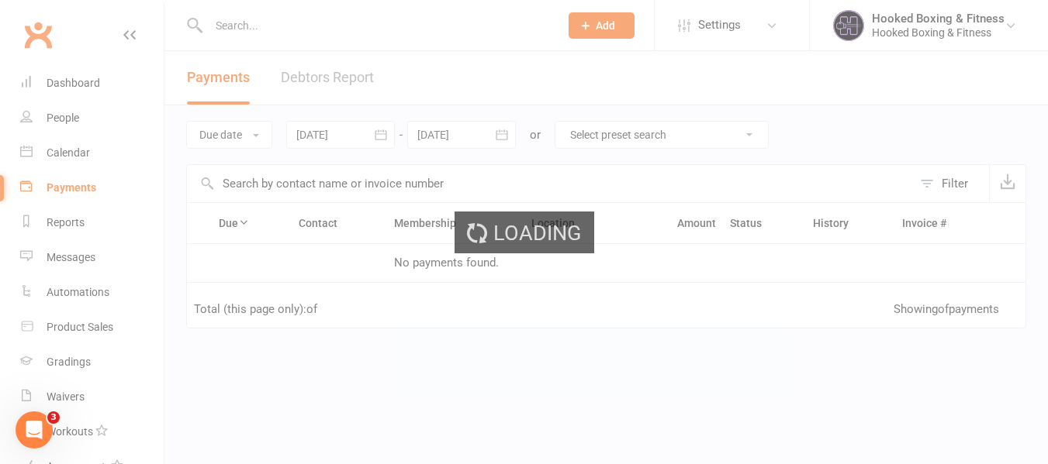
click at [69, 157] on ui-view "Prospect Member Non-attending contact Class / event Appointment Grading event T…" at bounding box center [524, 266] width 1048 height 525
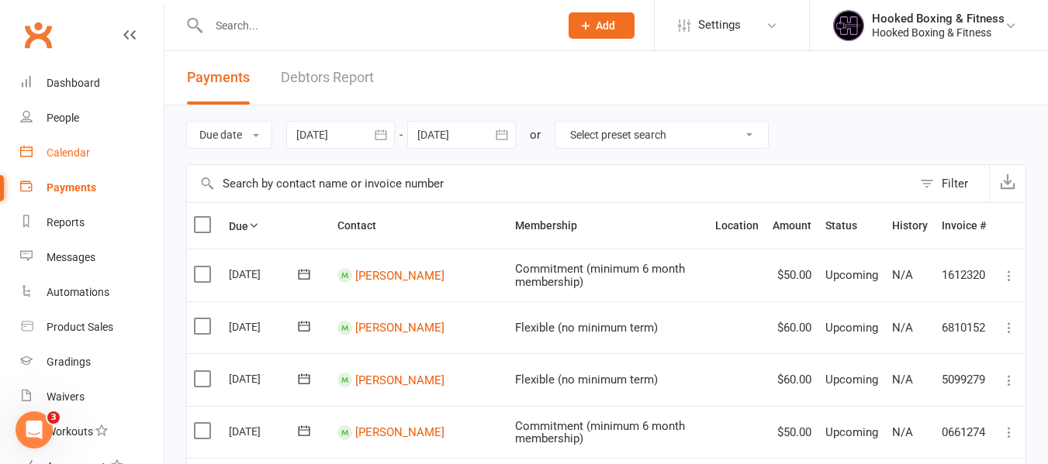
click at [80, 150] on div "Calendar" at bounding box center [68, 153] width 43 height 12
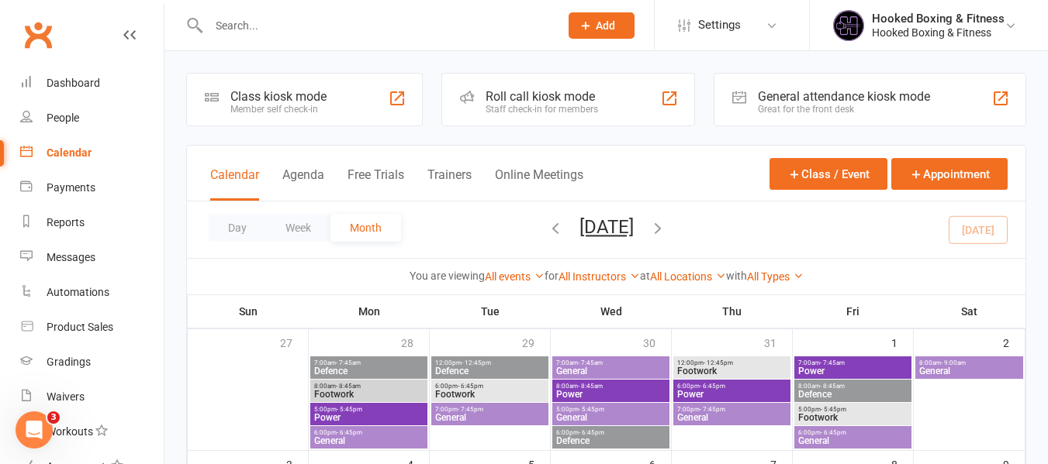
scroll to position [388, 0]
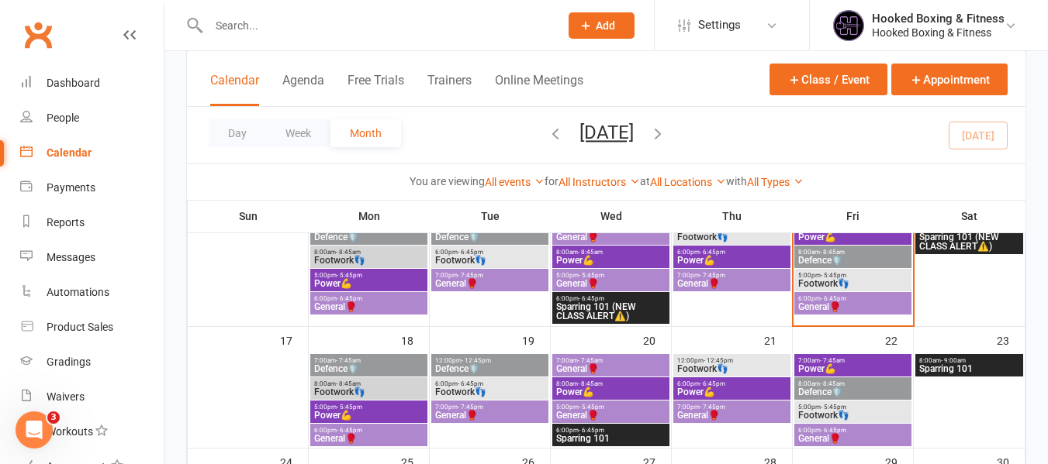
click at [868, 281] on span "Footwork👣" at bounding box center [852, 283] width 111 height 9
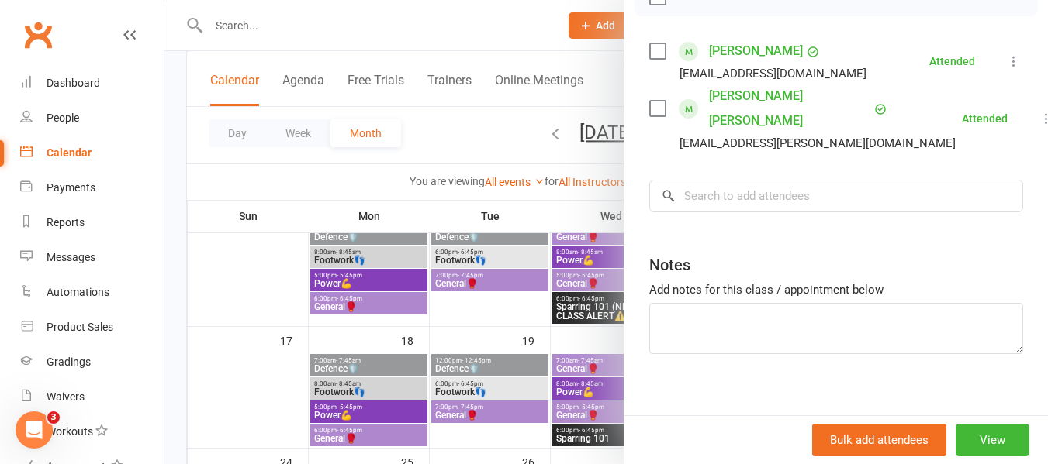
scroll to position [261, 0]
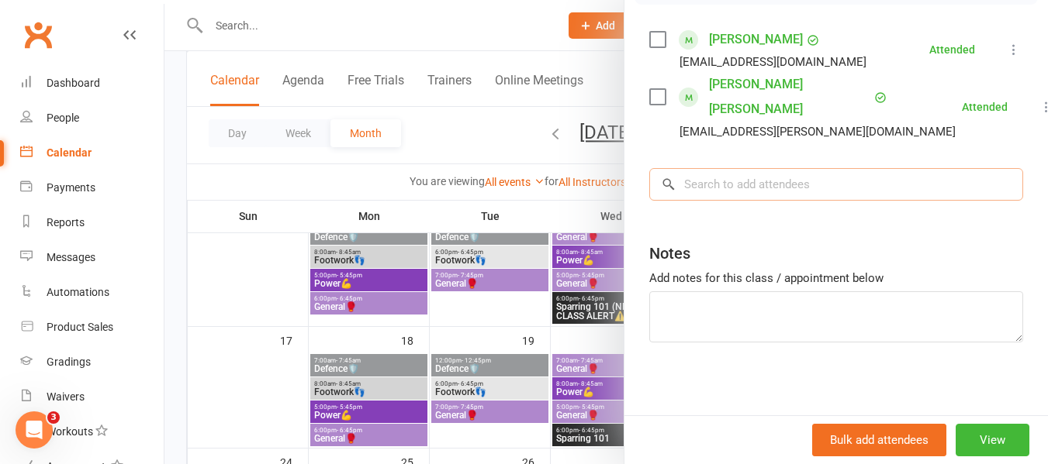
click at [823, 187] on input "search" at bounding box center [836, 184] width 374 height 33
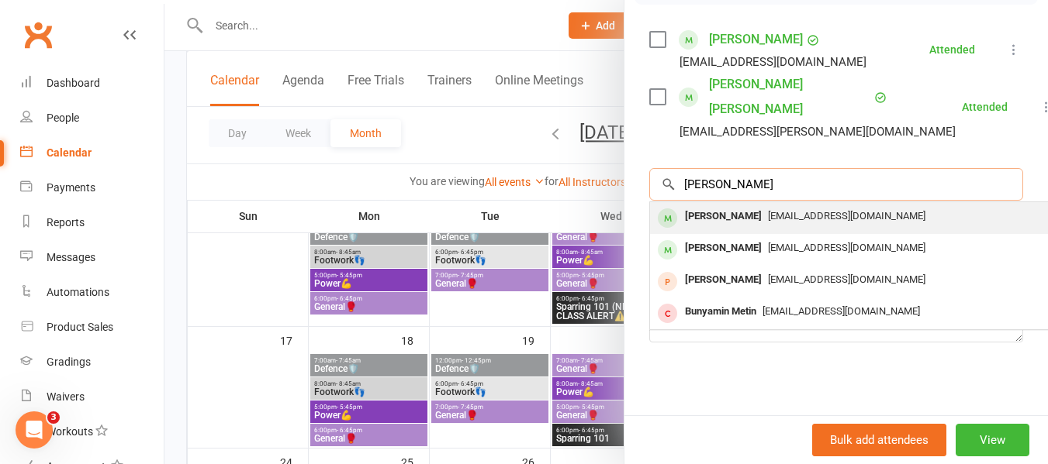
type input "Benjamin"
click at [786, 205] on div "[EMAIL_ADDRESS][DOMAIN_NAME]" at bounding box center [881, 216] width 451 height 22
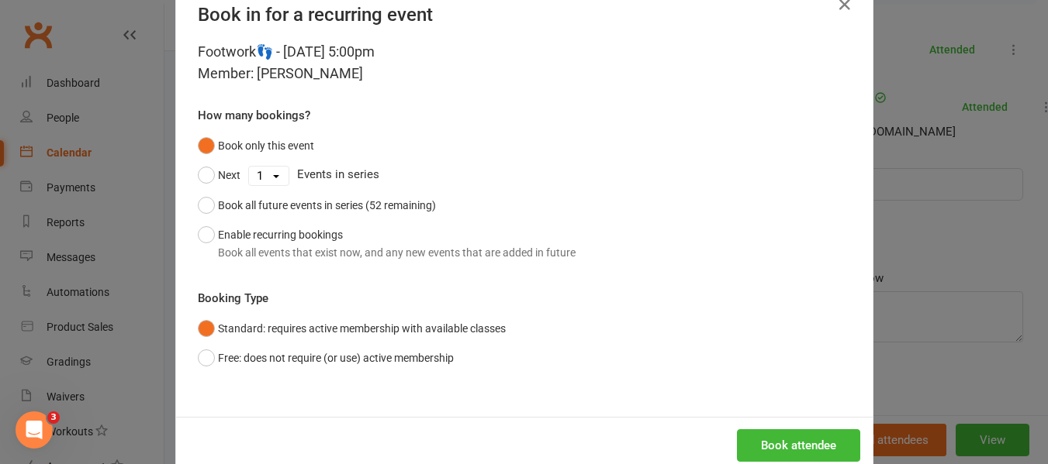
scroll to position [76, 0]
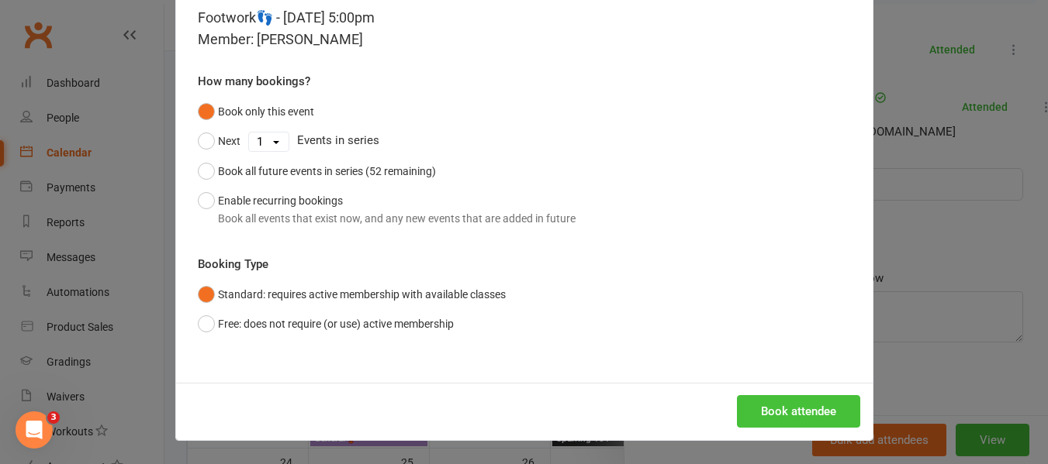
click at [803, 399] on button "Book attendee" at bounding box center [798, 411] width 123 height 33
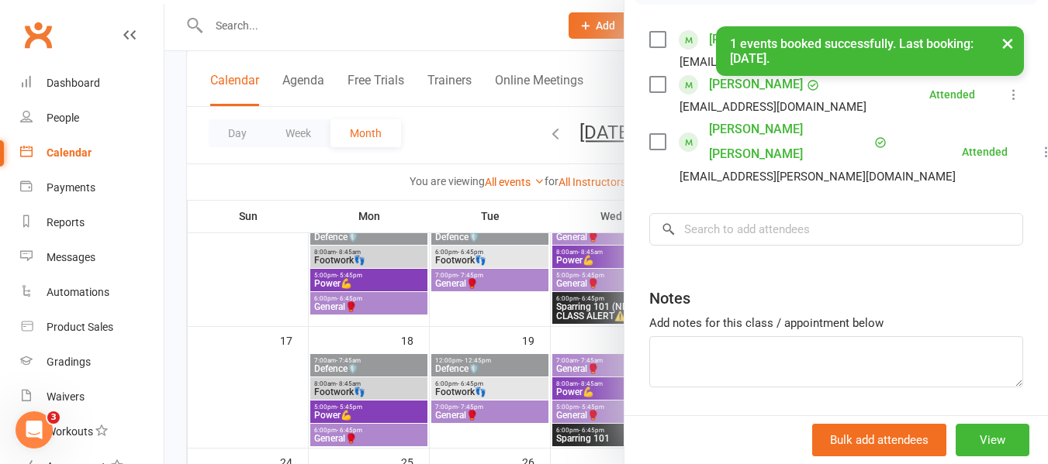
scroll to position [184, 0]
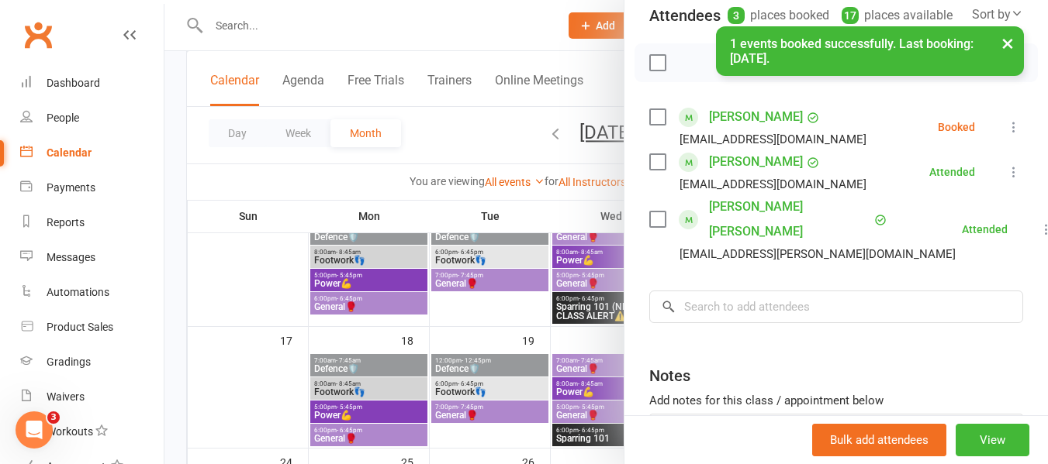
click at [1006, 135] on icon at bounding box center [1014, 127] width 16 height 16
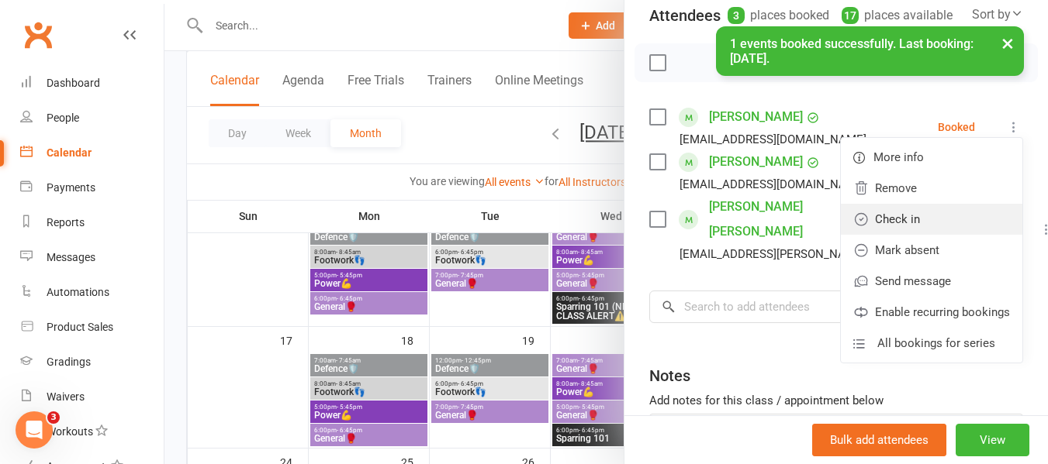
click at [937, 235] on link "Check in" at bounding box center [931, 219] width 181 height 31
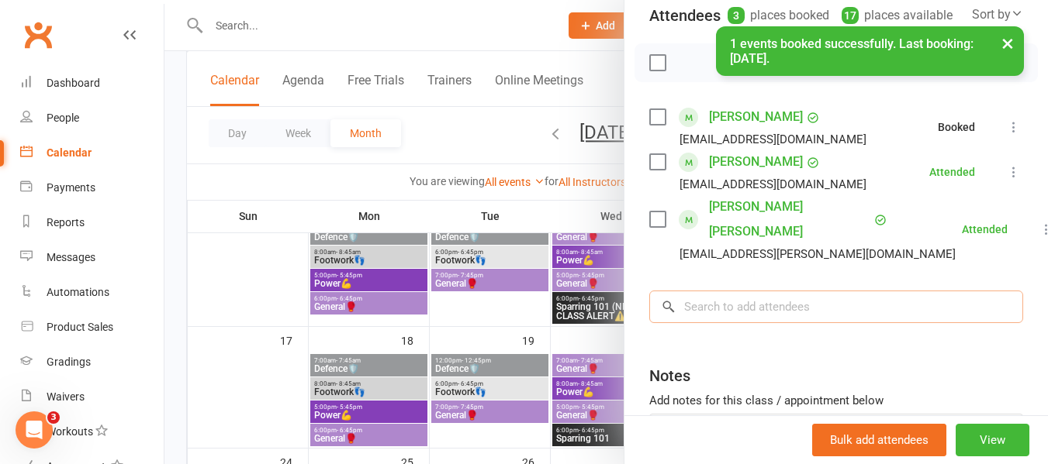
click at [816, 301] on input "search" at bounding box center [836, 307] width 374 height 33
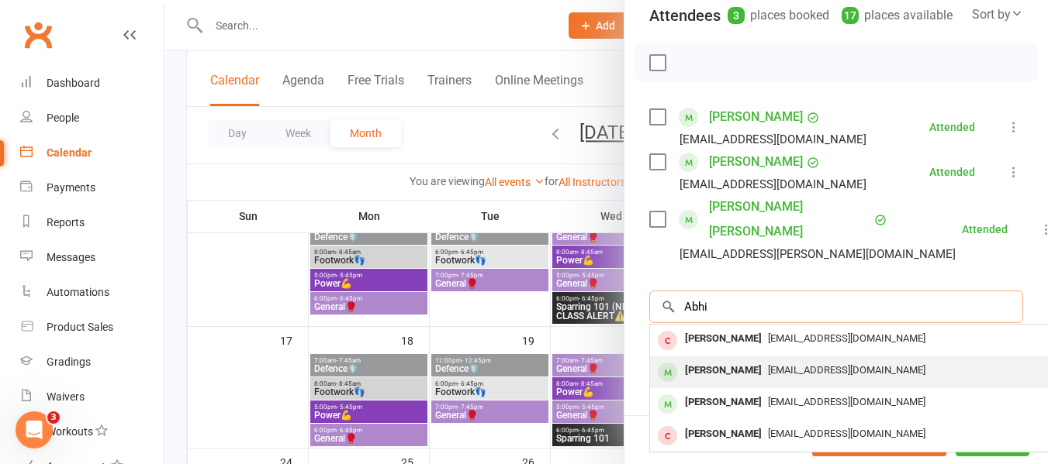
type input "Abhi"
click at [783, 373] on div "[EMAIL_ADDRESS][DOMAIN_NAME]" at bounding box center [881, 371] width 451 height 22
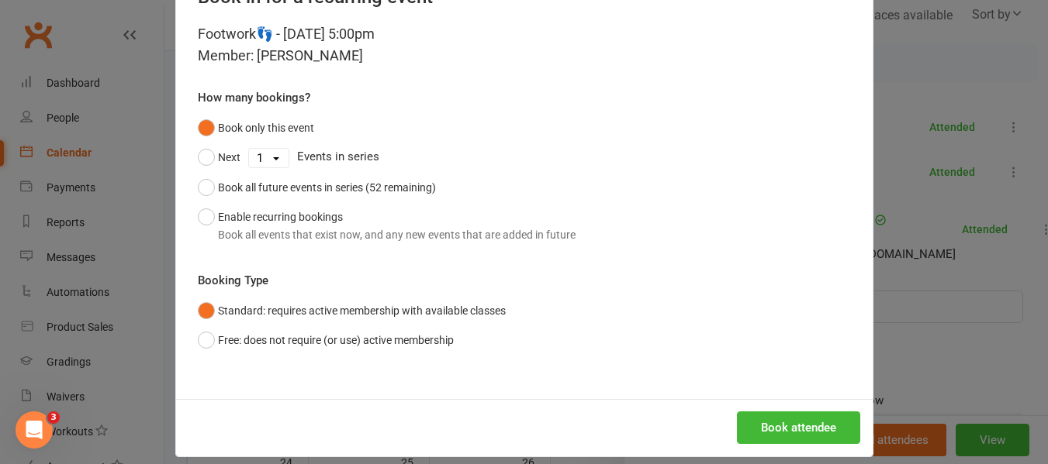
scroll to position [76, 0]
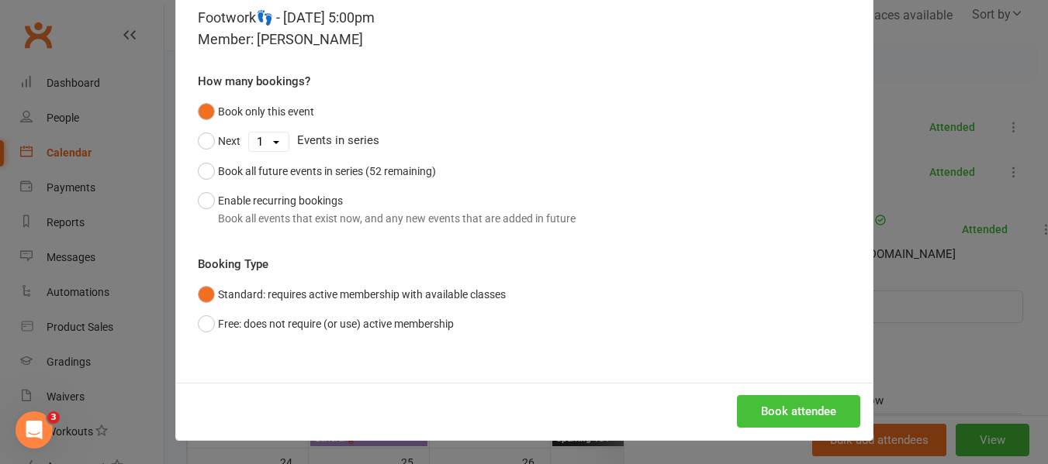
click at [752, 406] on button "Book attendee" at bounding box center [798, 411] width 123 height 33
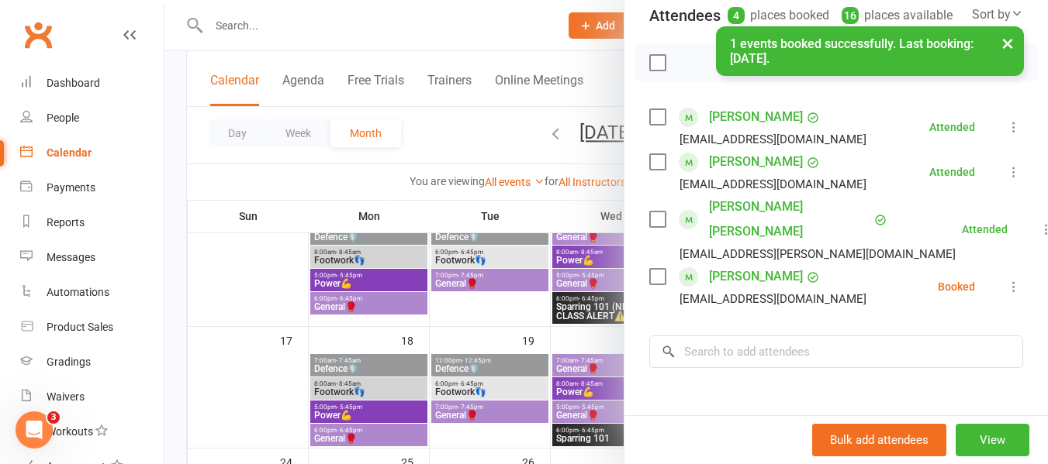
click at [1006, 282] on icon at bounding box center [1014, 287] width 16 height 16
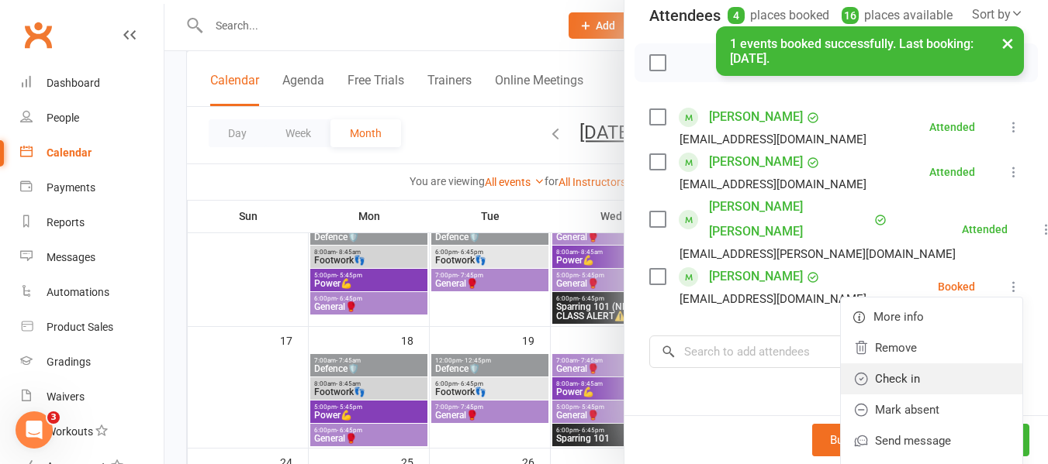
click at [898, 371] on link "Check in" at bounding box center [931, 379] width 181 height 31
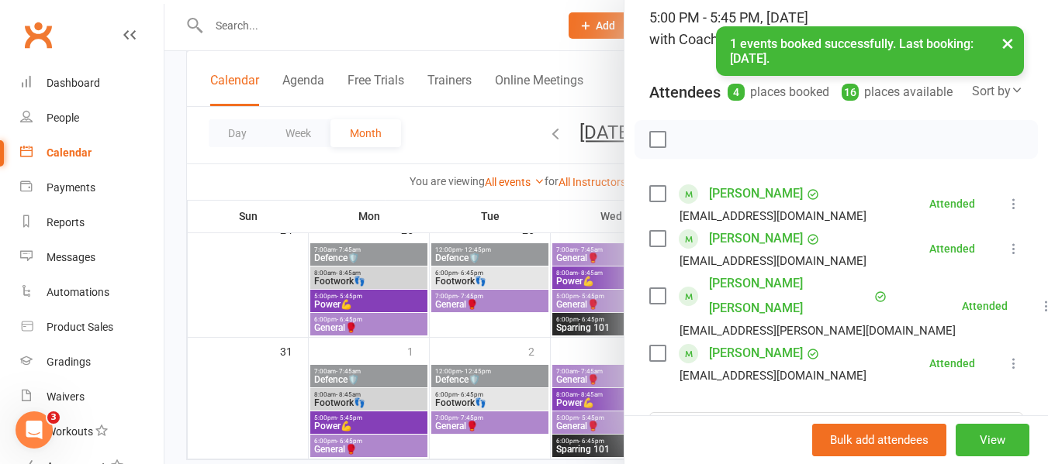
scroll to position [0, 0]
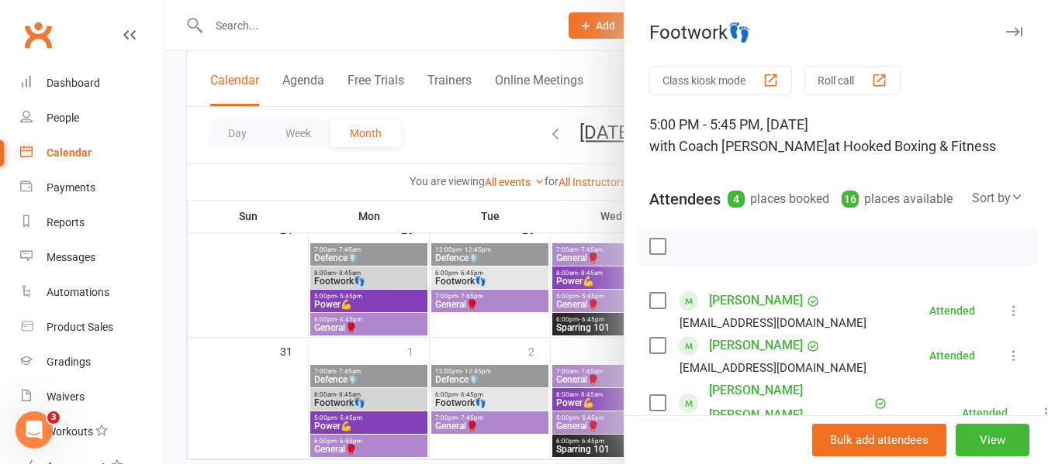
click at [575, 344] on div at bounding box center [605, 232] width 883 height 464
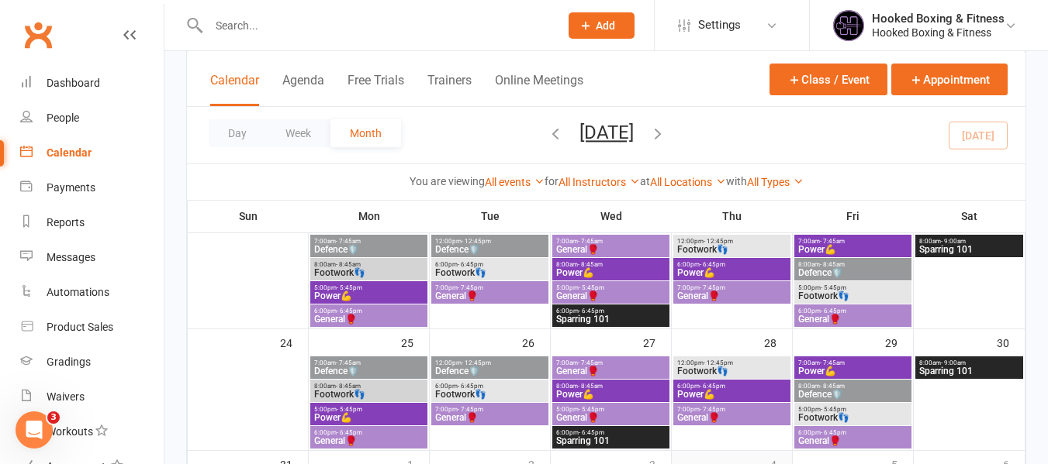
scroll to position [273, 0]
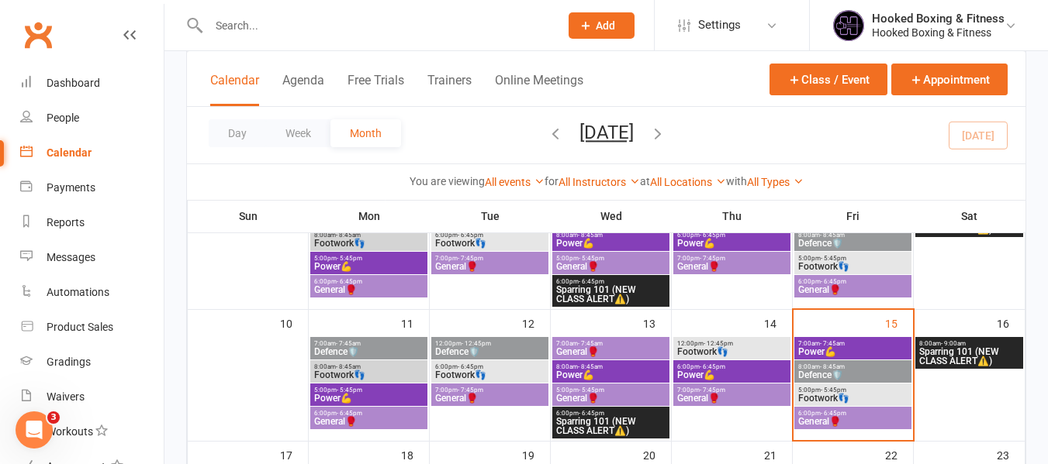
click at [843, 414] on span "- 6:45pm" at bounding box center [833, 413] width 26 height 7
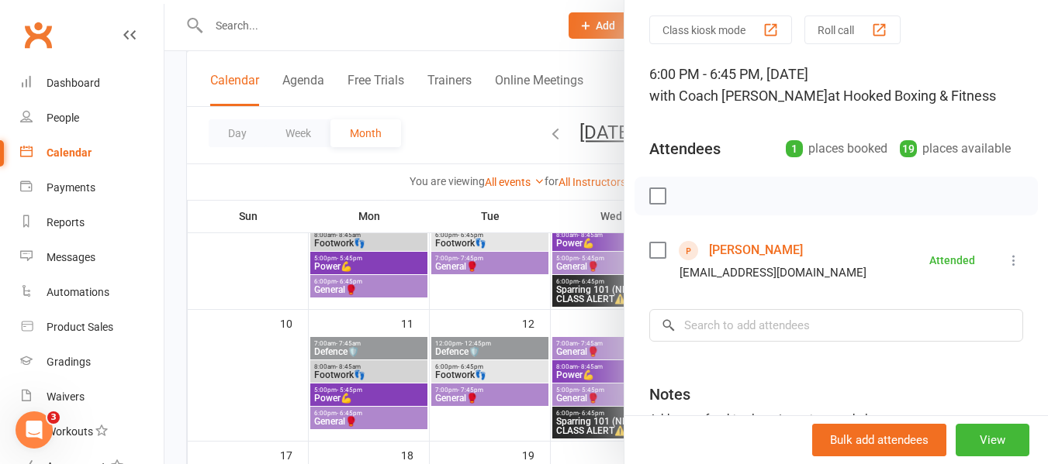
scroll to position [78, 0]
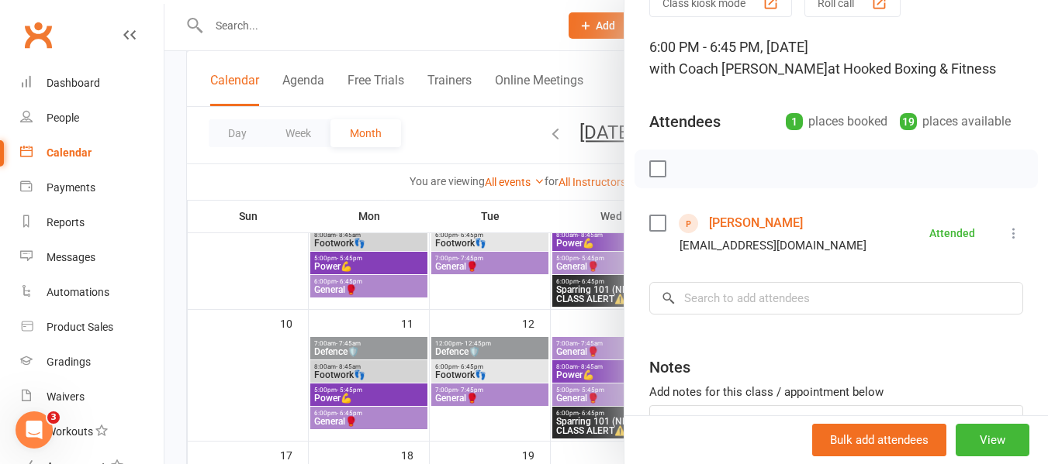
click at [578, 310] on div at bounding box center [605, 232] width 883 height 464
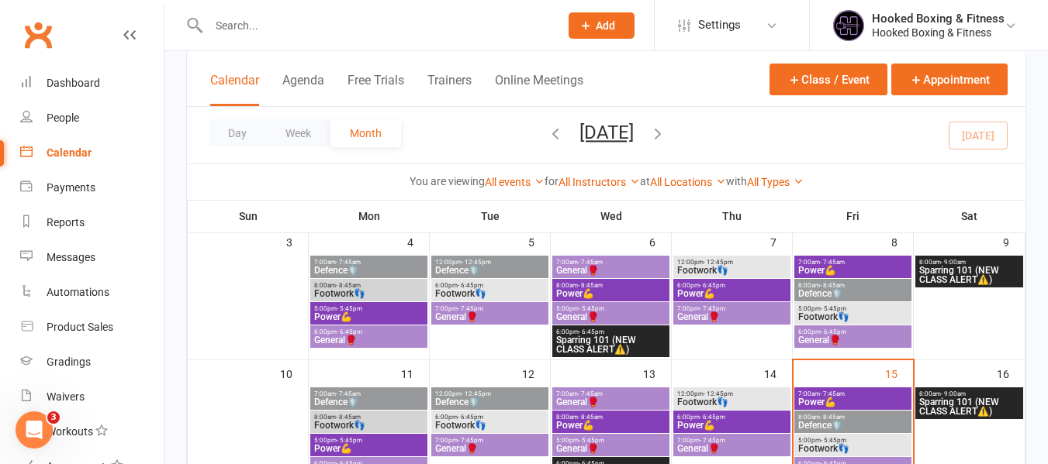
scroll to position [195, 0]
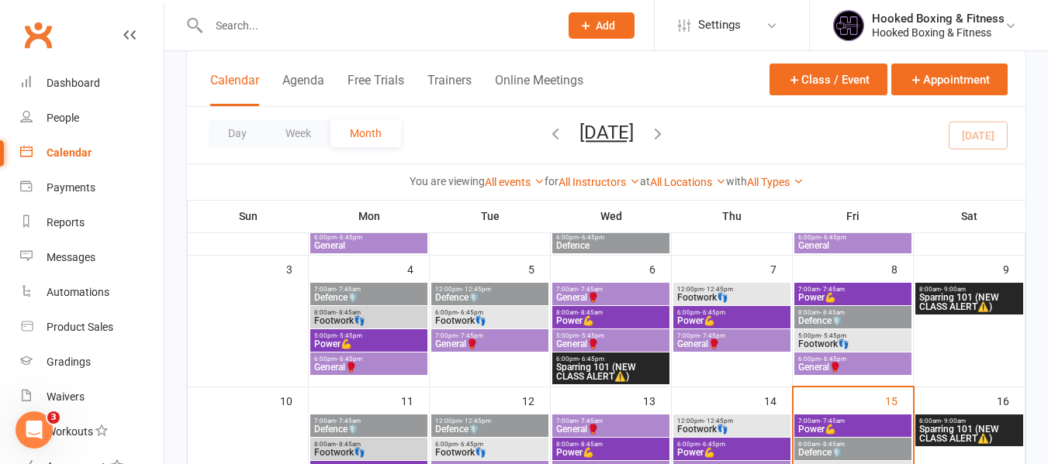
click at [834, 365] on span "General🥊" at bounding box center [852, 367] width 111 height 9
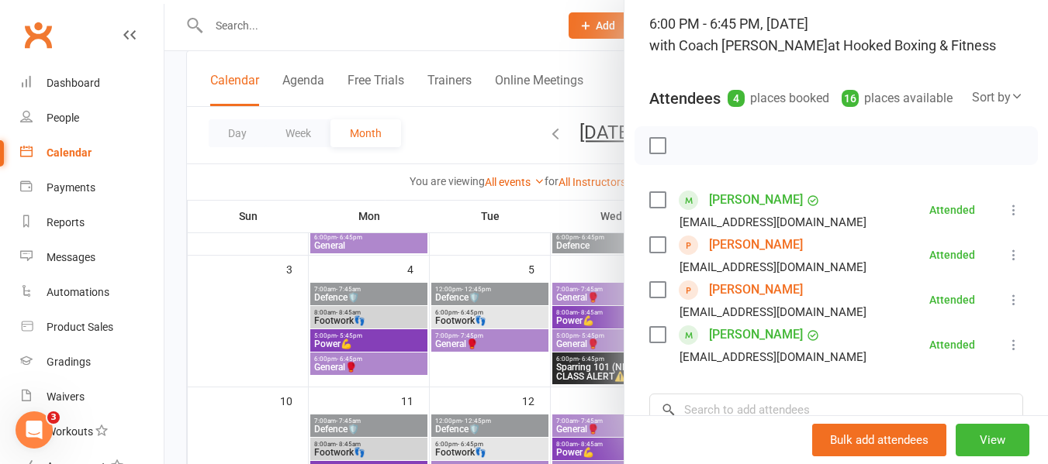
scroll to position [233, 0]
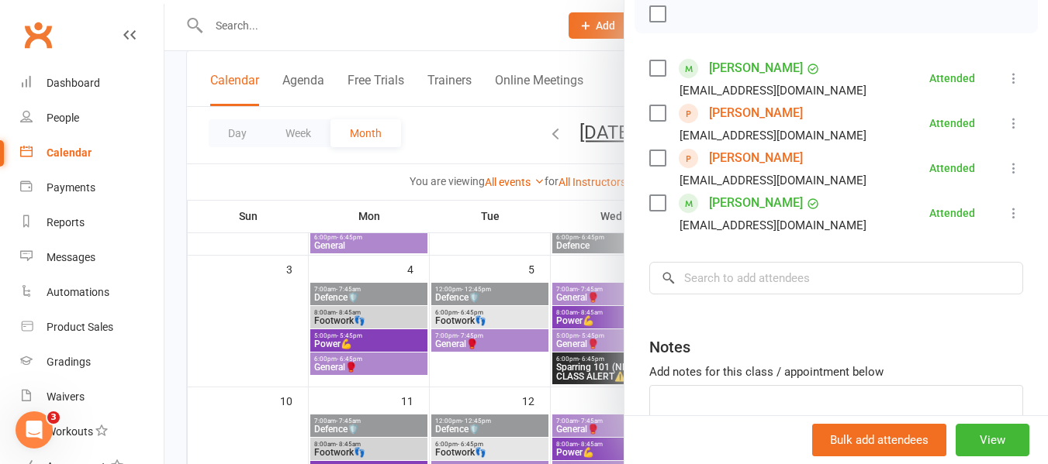
drag, startPoint x: 567, startPoint y: 314, endPoint x: 855, endPoint y: 368, distance: 293.5
click at [568, 314] on div at bounding box center [605, 232] width 883 height 464
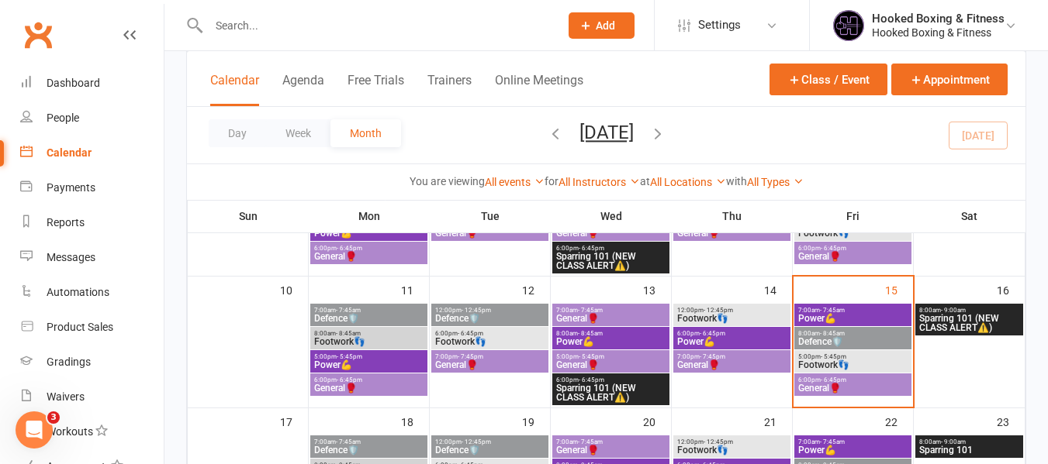
scroll to position [428, 0]
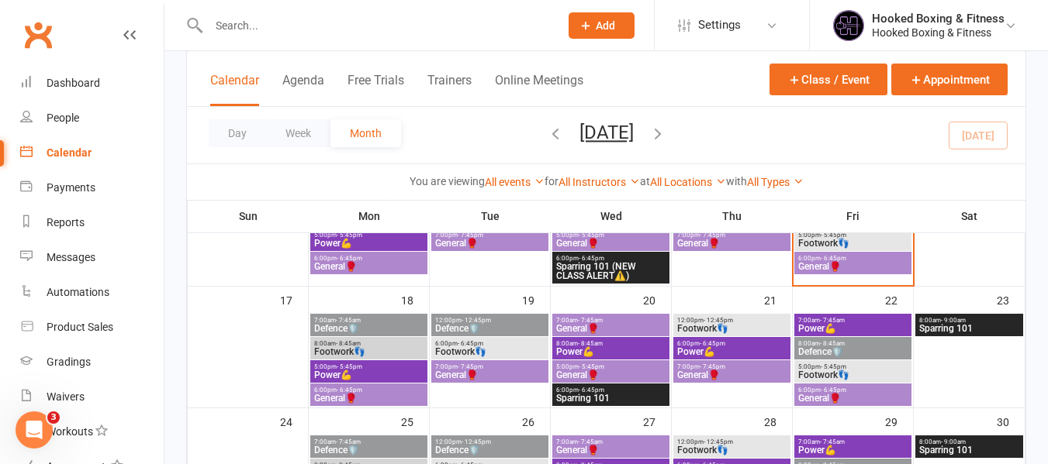
click at [841, 264] on span "General🥊" at bounding box center [852, 266] width 111 height 9
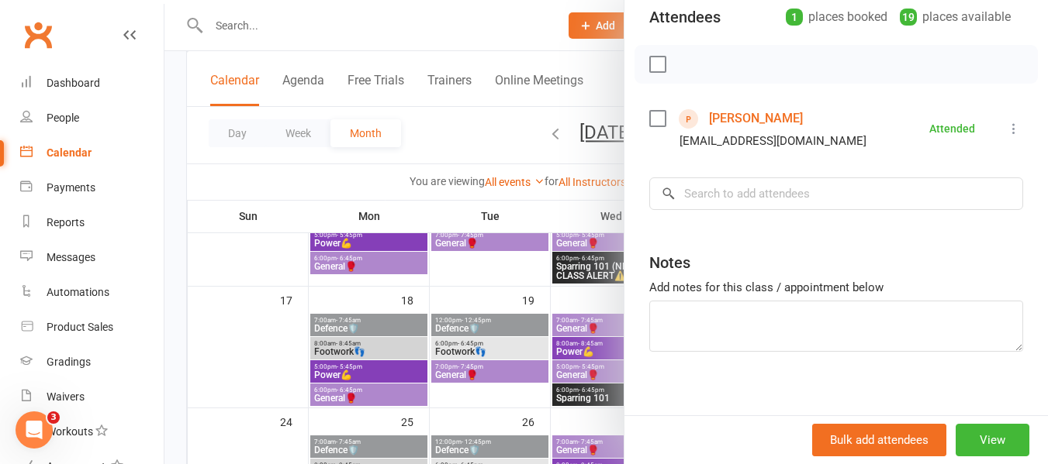
scroll to position [196, 0]
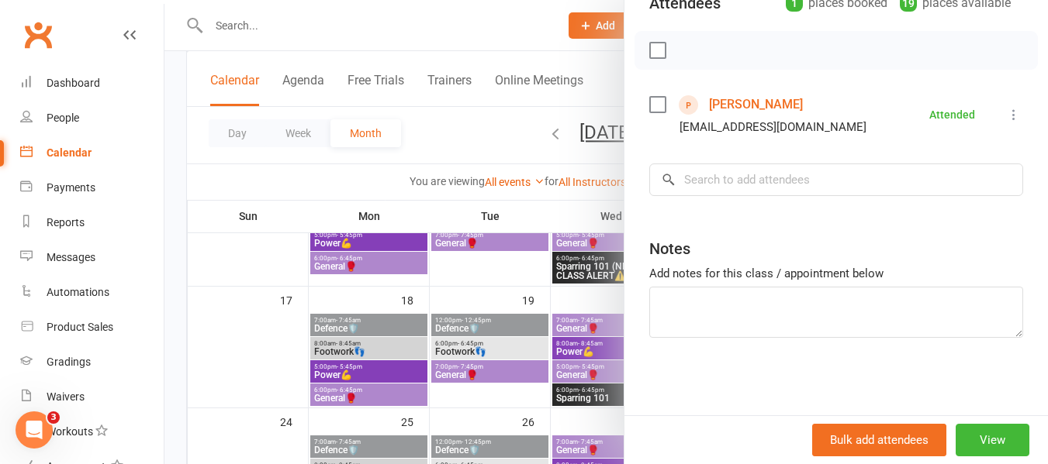
click at [448, 333] on div at bounding box center [605, 232] width 883 height 464
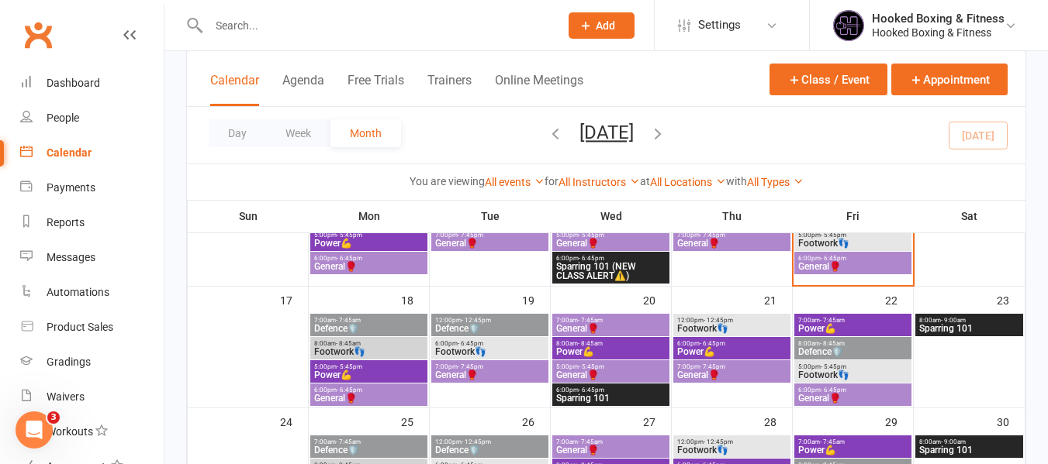
click at [375, 26] on input "text" at bounding box center [376, 26] width 344 height 22
click at [714, 46] on li "Settings Membership Plans Event Templates Appointment Types Mobile App Website …" at bounding box center [731, 25] width 155 height 50
click at [727, 32] on span "Settings" at bounding box center [719, 25] width 43 height 35
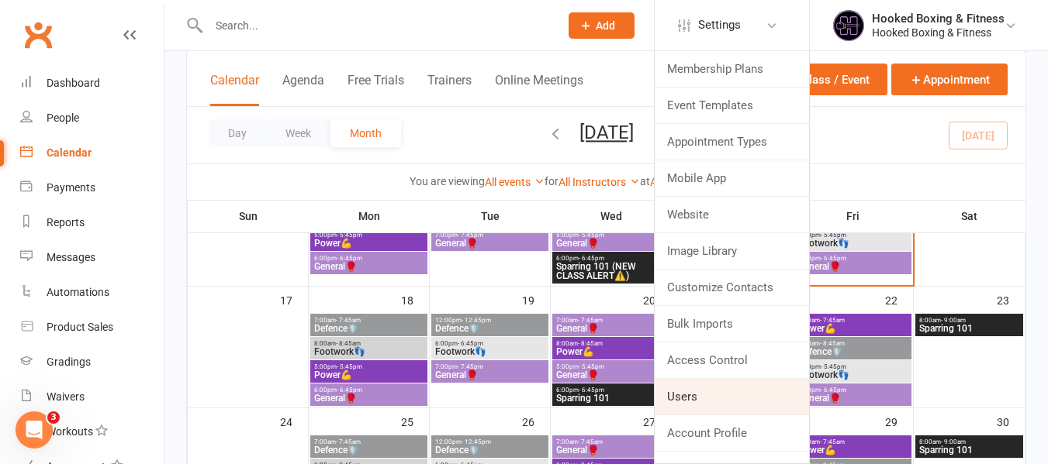
click at [693, 387] on link "Users" at bounding box center [731, 397] width 154 height 36
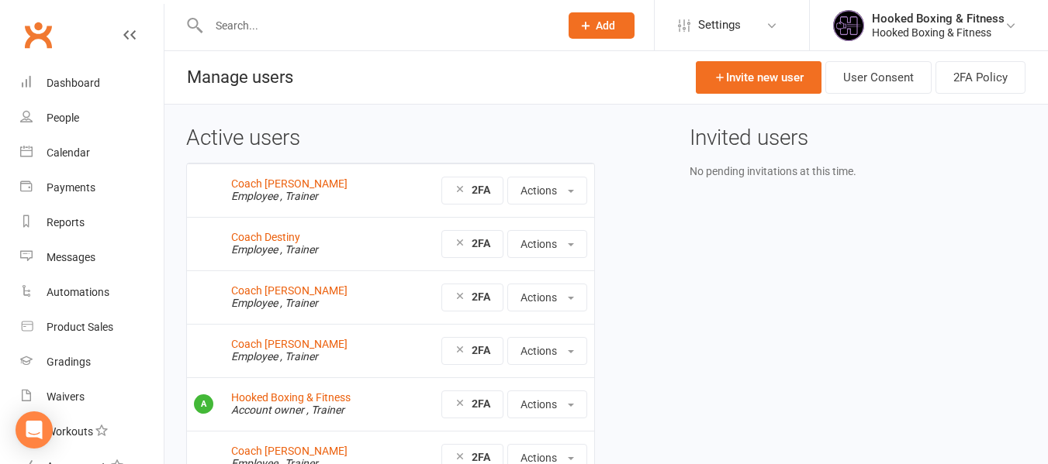
scroll to position [78, 0]
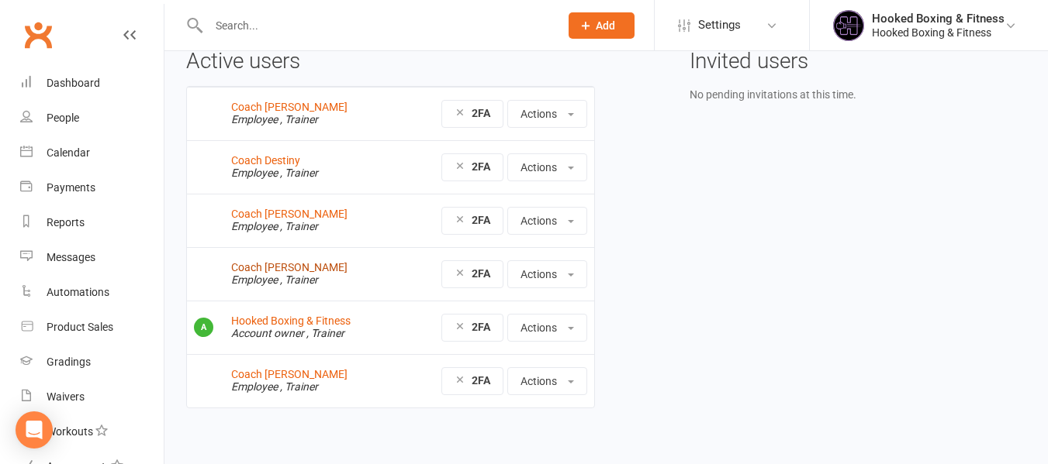
click at [290, 269] on link "Coach [PERSON_NAME]" at bounding box center [289, 267] width 116 height 12
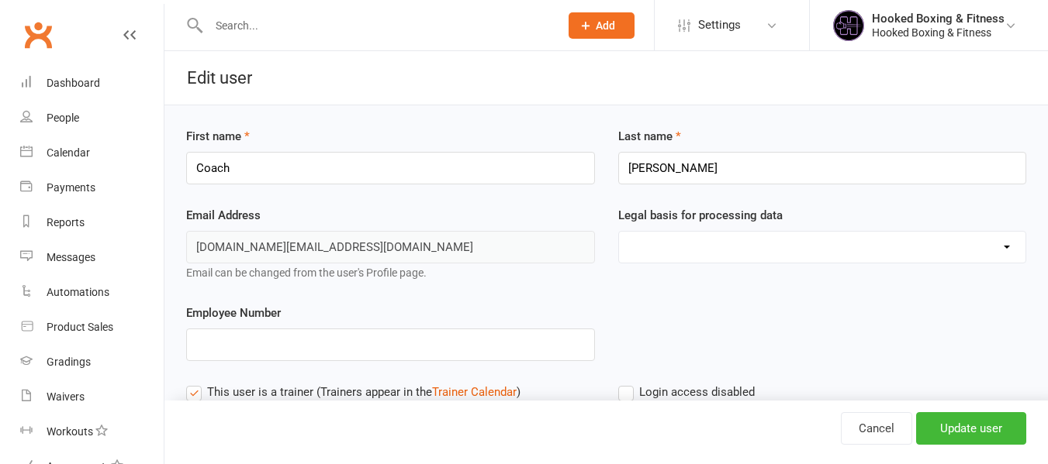
click at [897, 330] on div "Employee Number" at bounding box center [605, 343] width 863 height 79
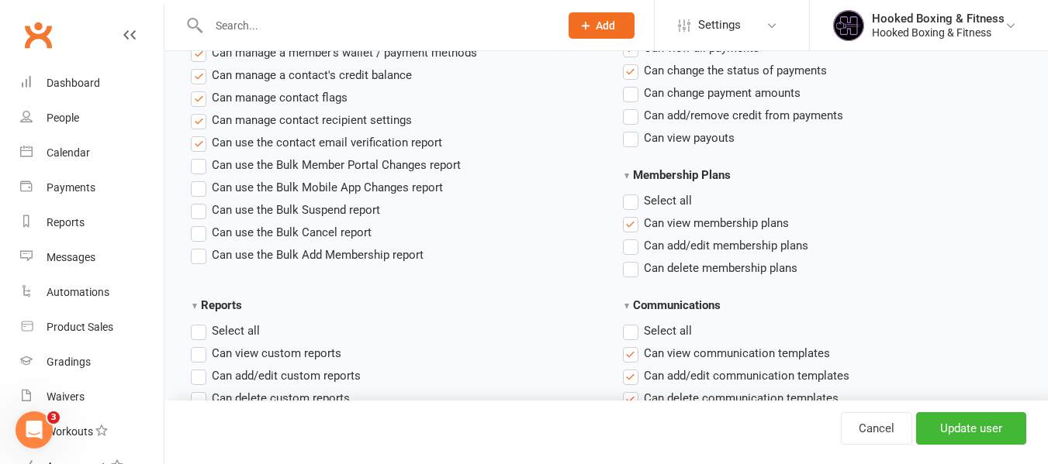
scroll to position [1118, 0]
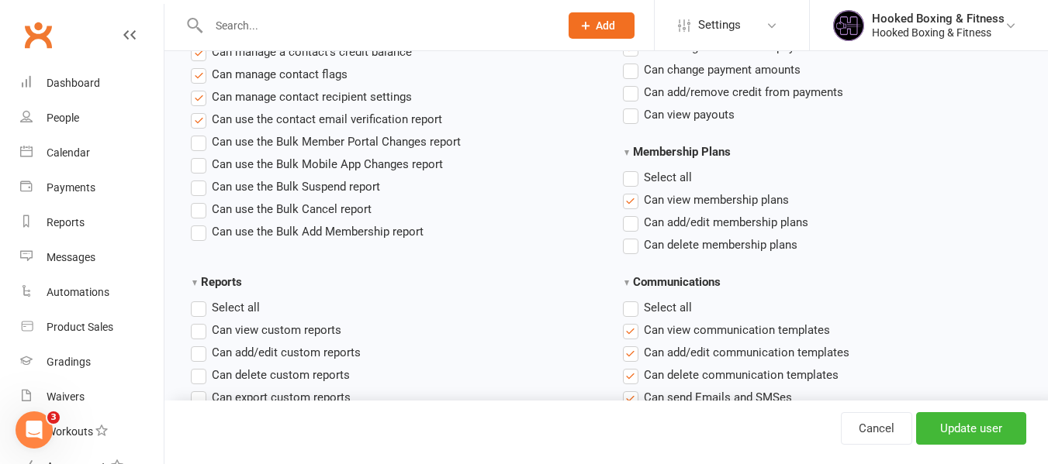
click at [635, 220] on label"] "Can add/edit membership plans" at bounding box center [715, 222] width 185 height 19
click at [633, 213] on input "Can add/edit membership plans" at bounding box center [628, 213] width 10 height 0
click at [627, 247] on label"] "Can delete membership plans" at bounding box center [710, 245] width 174 height 19
click at [627, 236] on input "Can delete membership plans" at bounding box center [628, 236] width 10 height 0
click at [950, 433] on input "Update user" at bounding box center [971, 429] width 110 height 33
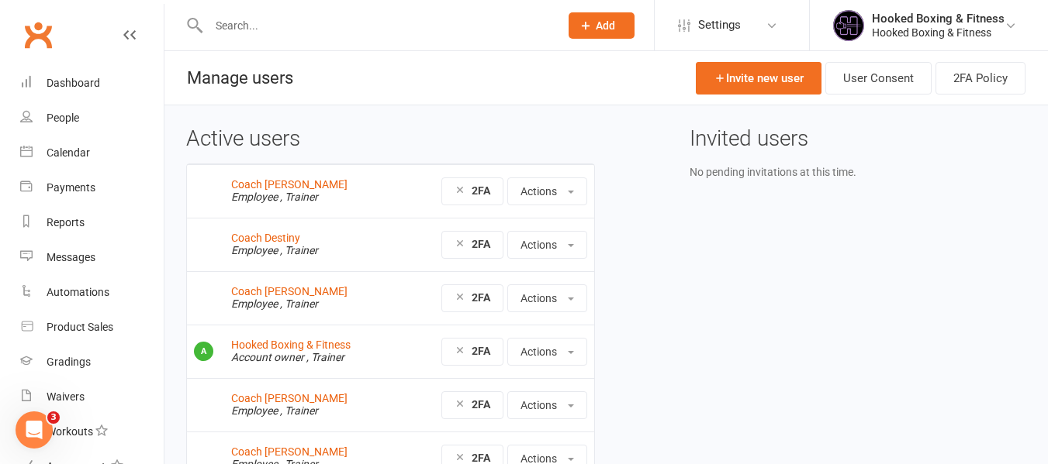
click at [446, 31] on input "text" at bounding box center [376, 26] width 344 height 22
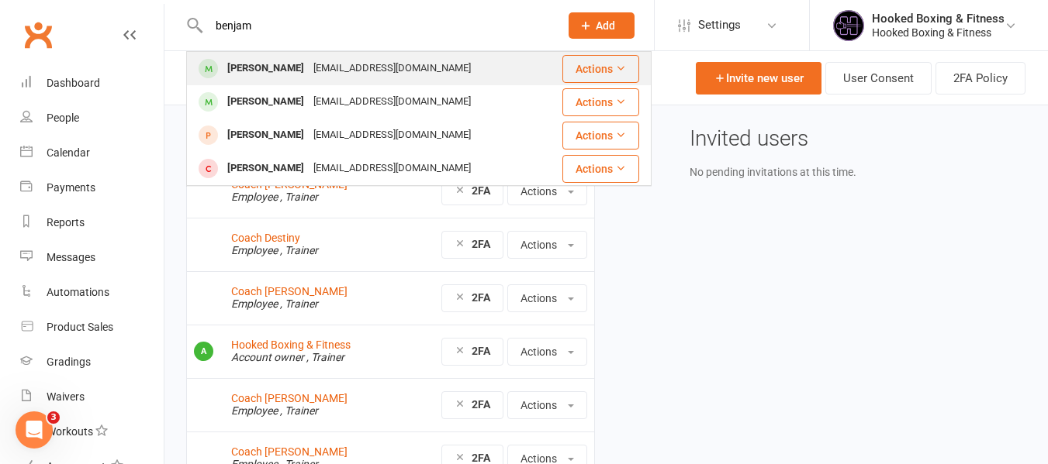
type input "benjam"
click at [423, 74] on div "[EMAIL_ADDRESS][DOMAIN_NAME]" at bounding box center [392, 68] width 167 height 22
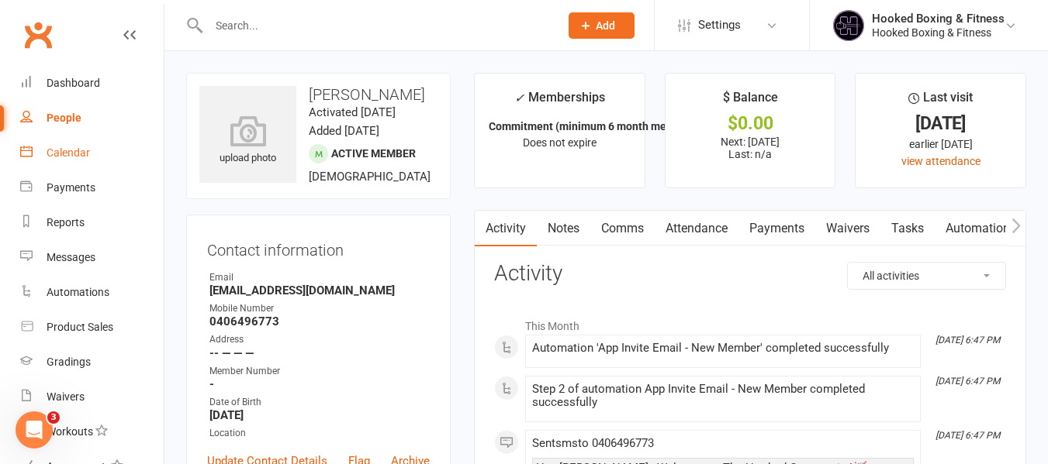
click at [54, 149] on div "Calendar" at bounding box center [68, 153] width 43 height 12
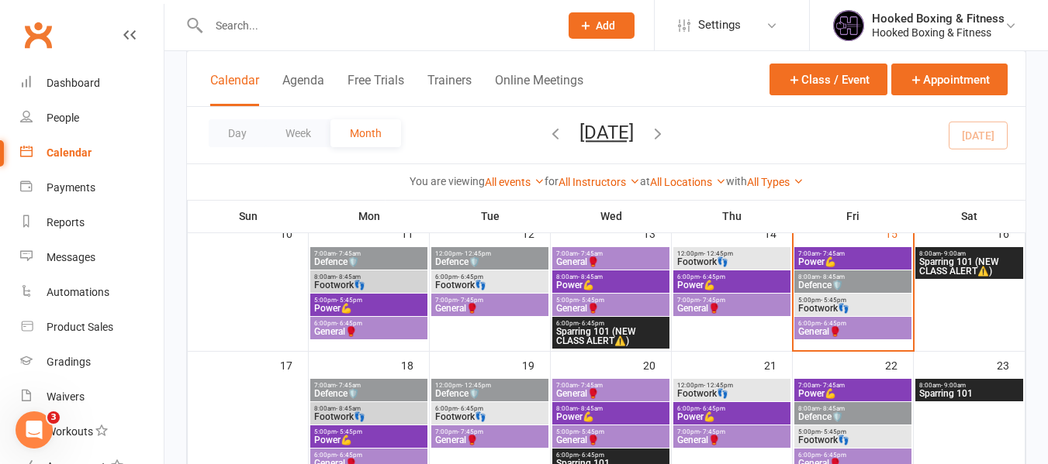
scroll to position [388, 0]
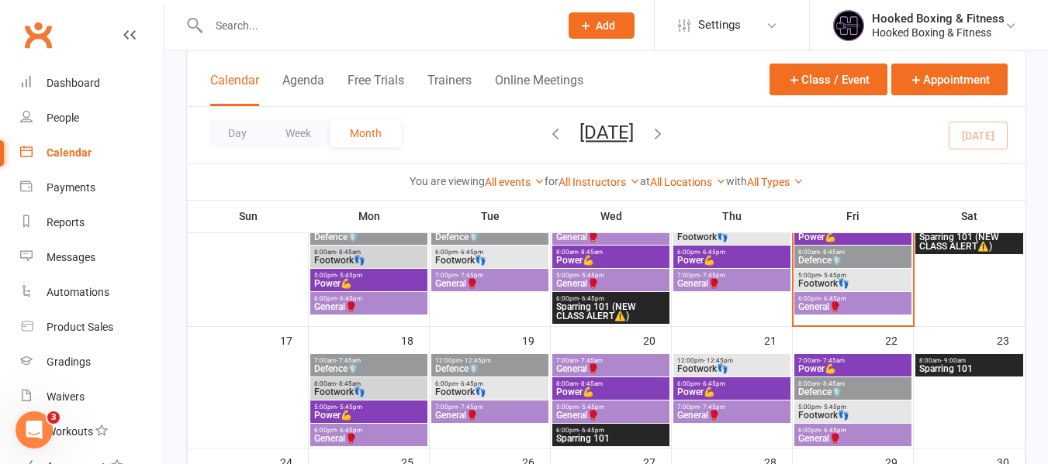
click at [857, 288] on span "Footwork👣" at bounding box center [852, 283] width 111 height 9
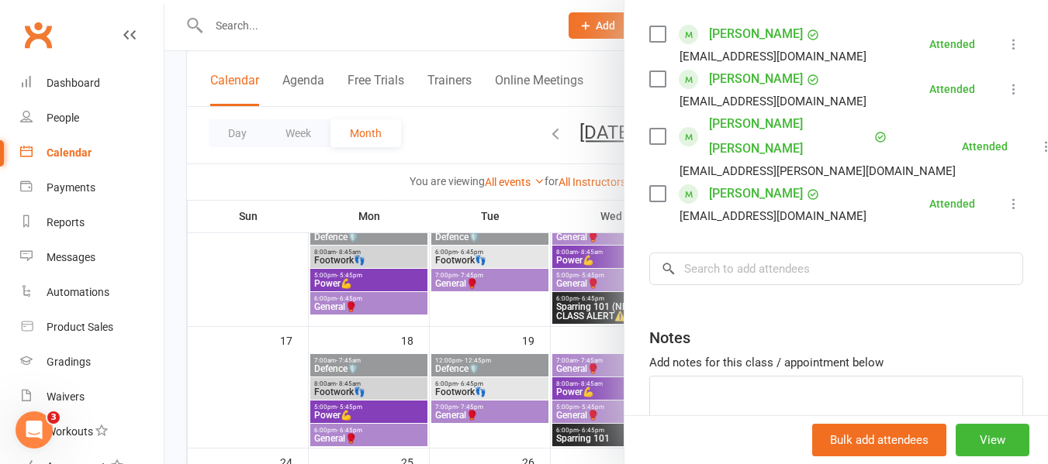
scroll to position [233, 0]
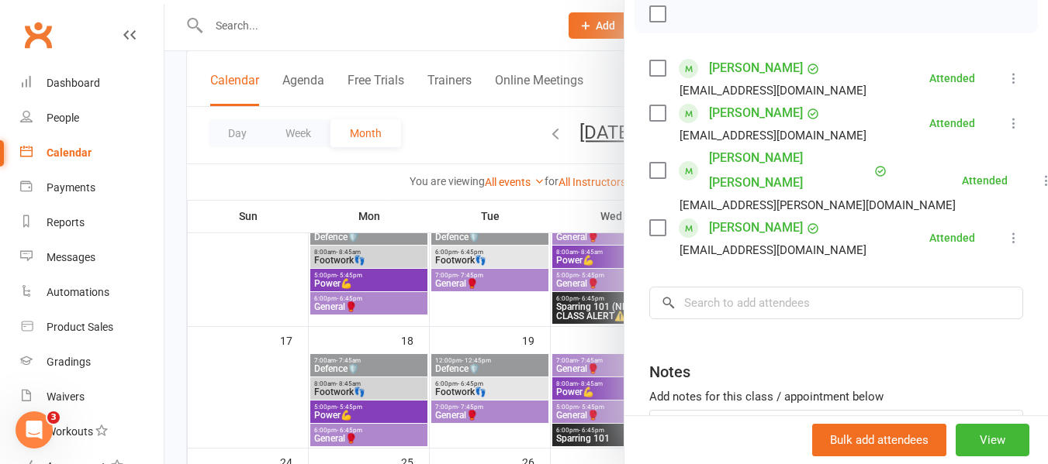
click at [498, 308] on div at bounding box center [605, 232] width 883 height 464
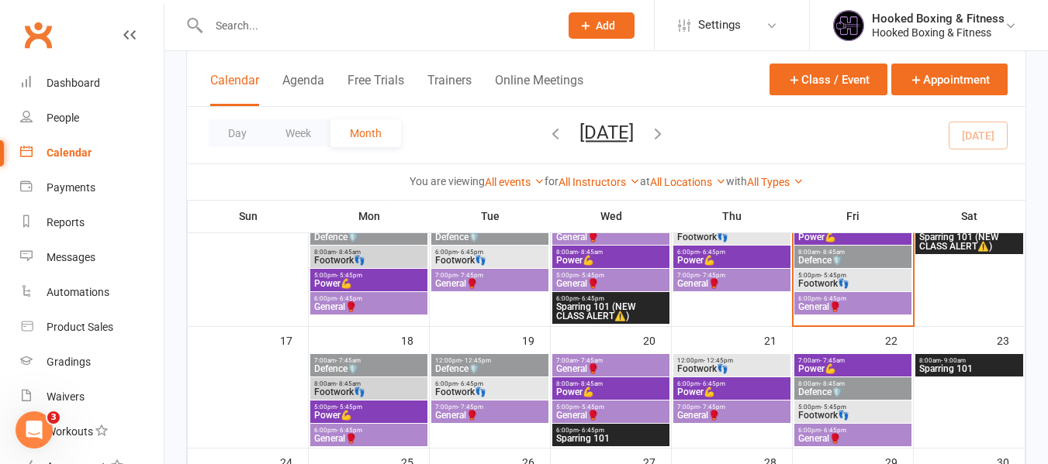
scroll to position [465, 0]
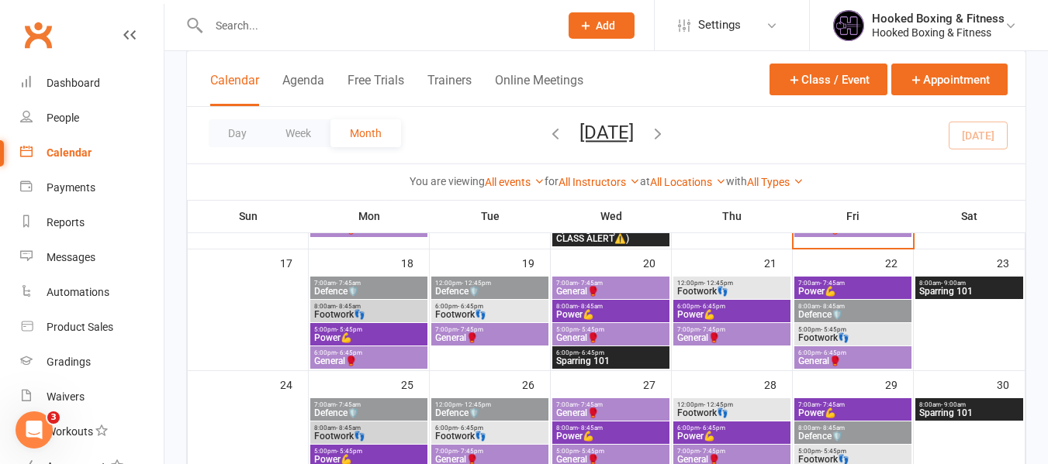
click at [868, 235] on div "6:00pm - 6:45pm General🥊" at bounding box center [852, 226] width 117 height 22
